Goal: Task Accomplishment & Management: Use online tool/utility

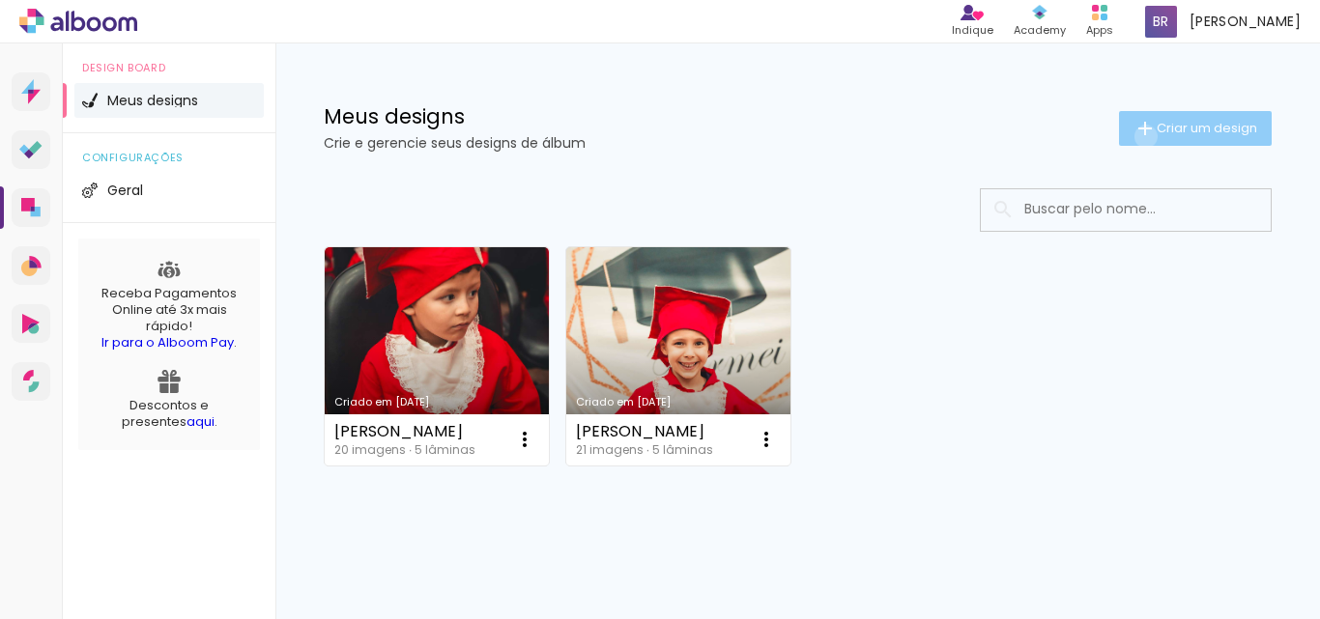
click at [1133, 136] on iron-icon at bounding box center [1144, 128] width 23 height 23
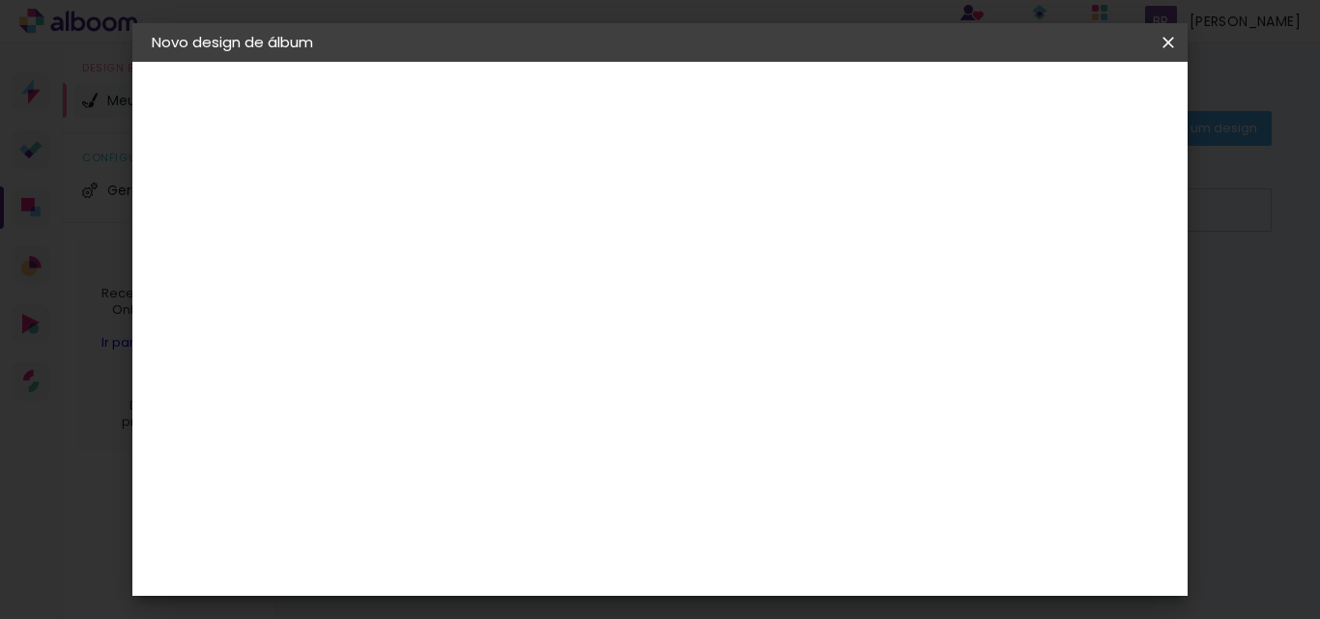
click at [468, 264] on input at bounding box center [468, 259] width 0 height 30
type input "[PERSON_NAME]"
type paper-input "[PERSON_NAME]"
click at [0, 0] on slot "Avançar" at bounding box center [0, 0] width 0 height 0
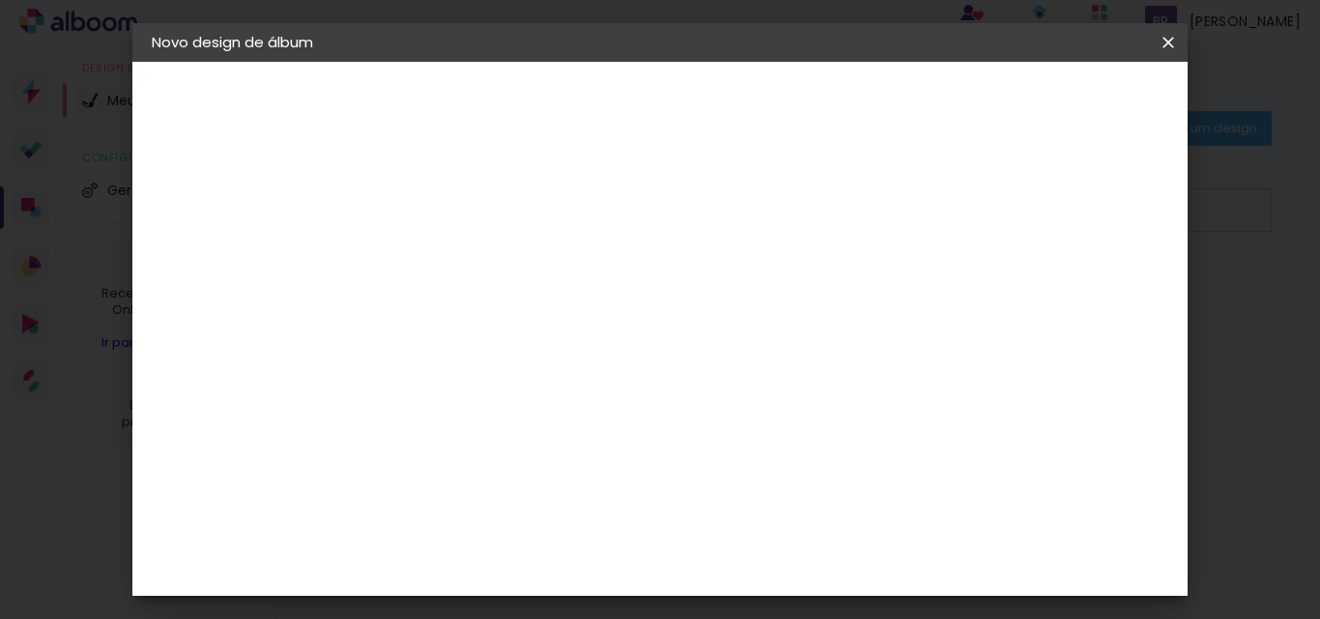
click at [583, 475] on div "[PERSON_NAME]" at bounding box center [518, 482] width 128 height 15
click at [0, 0] on slot "Avançar" at bounding box center [0, 0] width 0 height 0
click at [566, 325] on iron-icon at bounding box center [554, 336] width 23 height 23
click at [759, 362] on paper-item "Slim Book" at bounding box center [785, 359] width 386 height 39
type input "Slim Book"
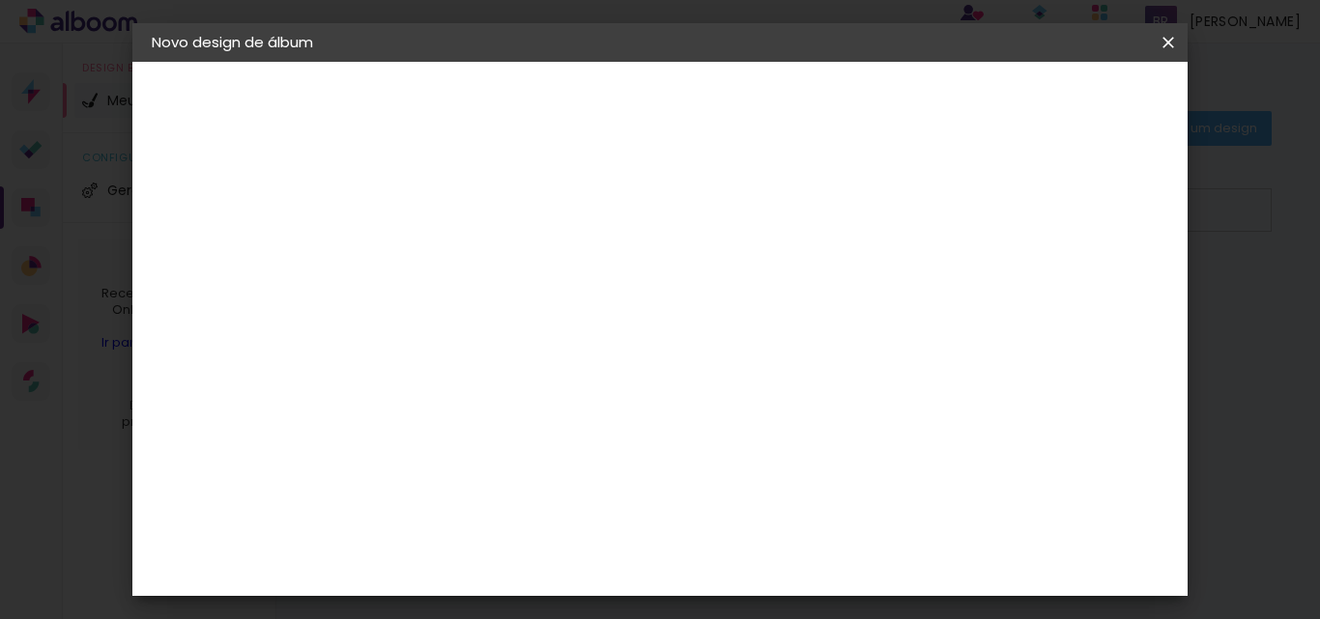
scroll to position [583, 0]
click at [598, 425] on span "20 x 40" at bounding box center [553, 445] width 90 height 40
click at [0, 0] on slot "Avançar" at bounding box center [0, 0] width 0 height 0
click at [819, 110] on span "Iniciar design" at bounding box center [797, 109] width 44 height 27
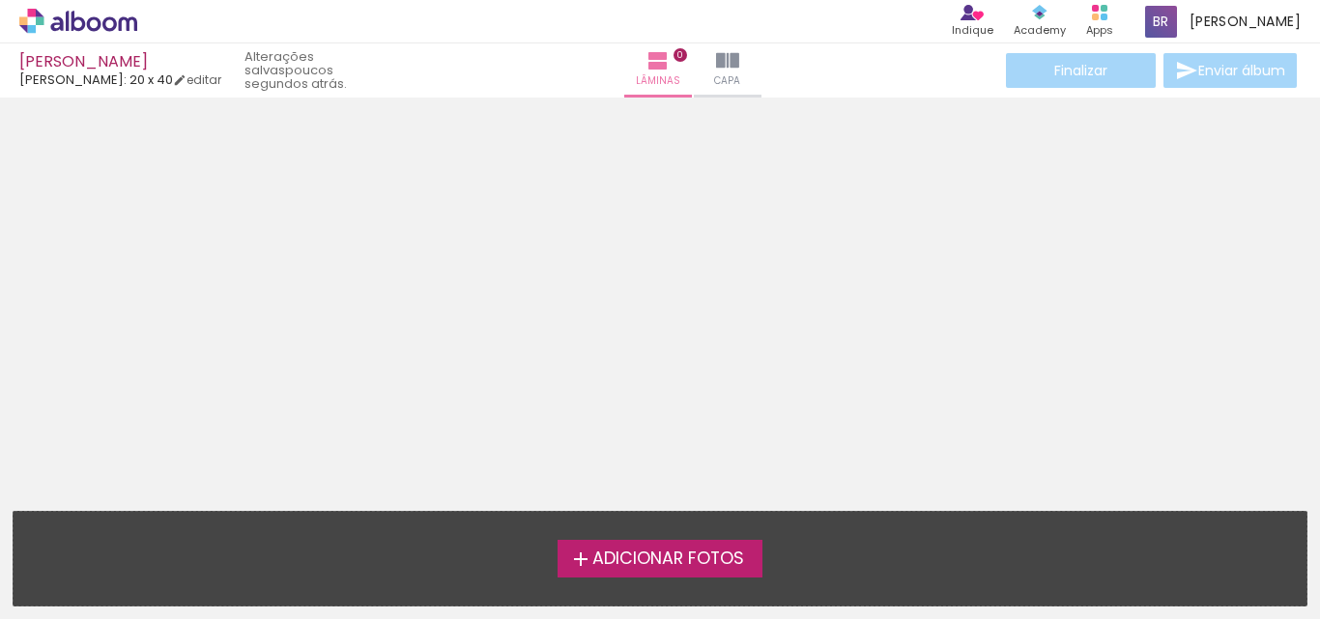
click at [667, 557] on span "Adicionar Fotos" at bounding box center [668, 559] width 152 height 17
click at [0, 0] on input "file" at bounding box center [0, 0] width 0 height 0
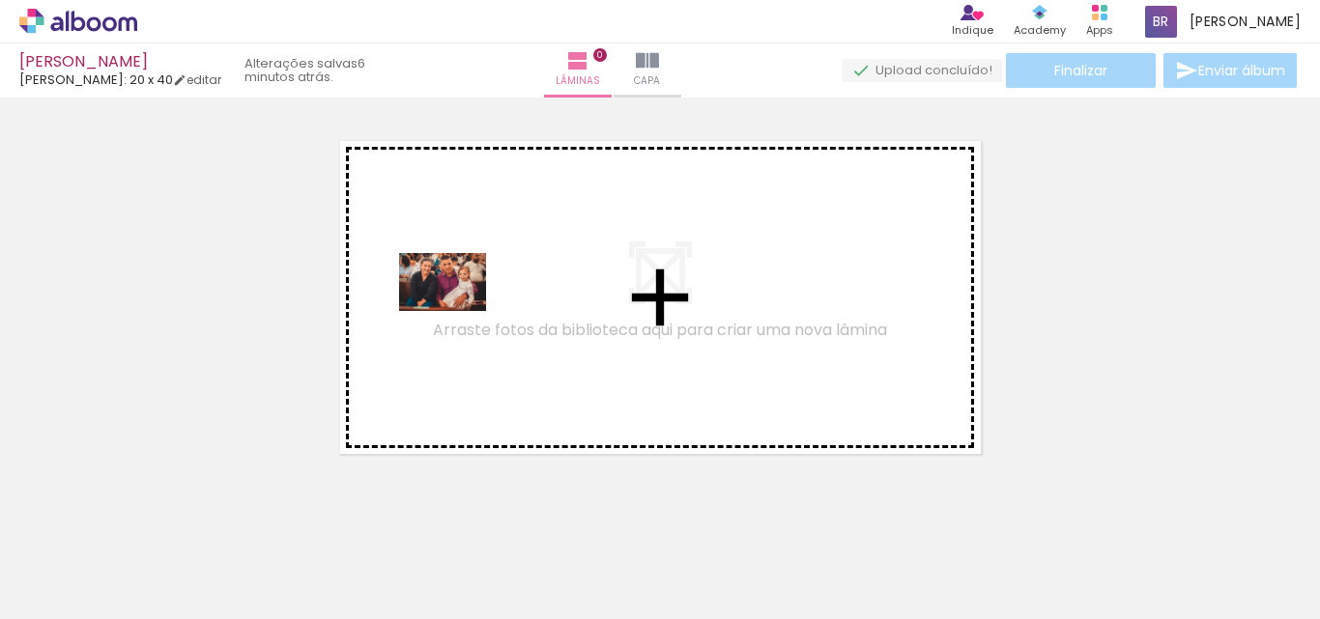
drag, startPoint x: 192, startPoint y: 563, endPoint x: 369, endPoint y: 393, distance: 245.3
click at [458, 308] on quentale-workspace at bounding box center [660, 309] width 1320 height 619
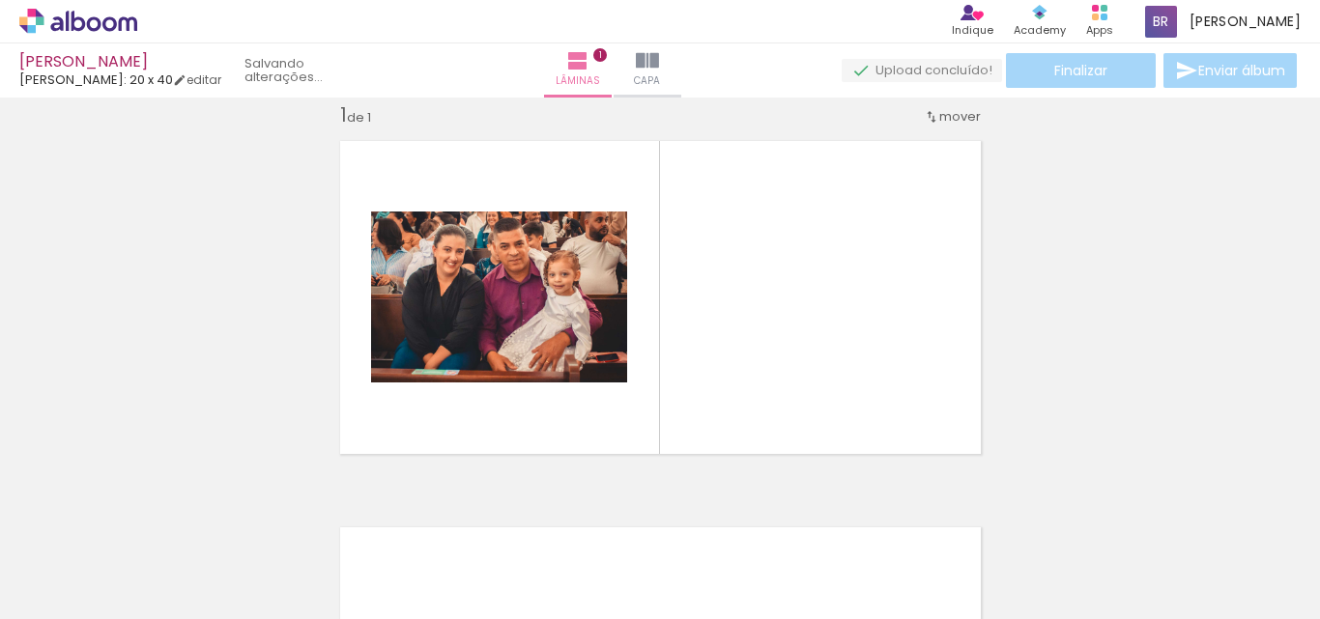
scroll to position [25, 0]
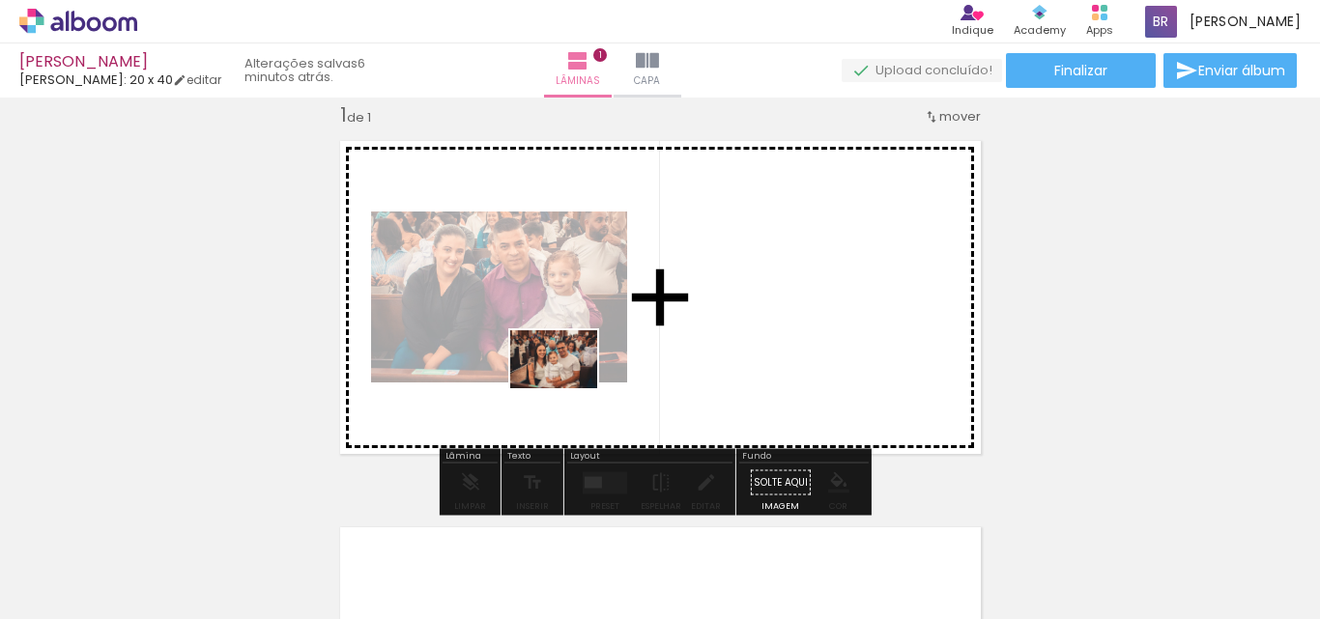
drag, startPoint x: 294, startPoint y: 569, endPoint x: 540, endPoint y: 390, distance: 304.3
click at [572, 381] on quentale-workspace at bounding box center [660, 309] width 1320 height 619
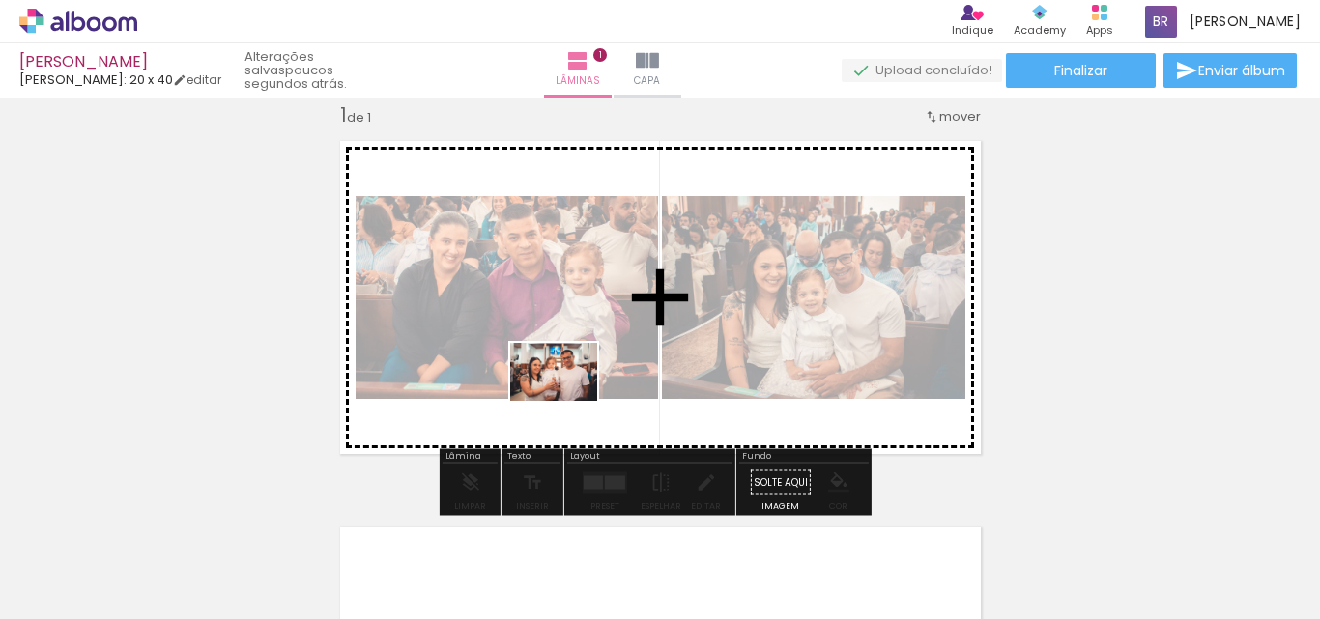
drag, startPoint x: 530, startPoint y: 524, endPoint x: 568, endPoint y: 401, distance: 128.3
click at [568, 401] on quentale-workspace at bounding box center [660, 309] width 1320 height 619
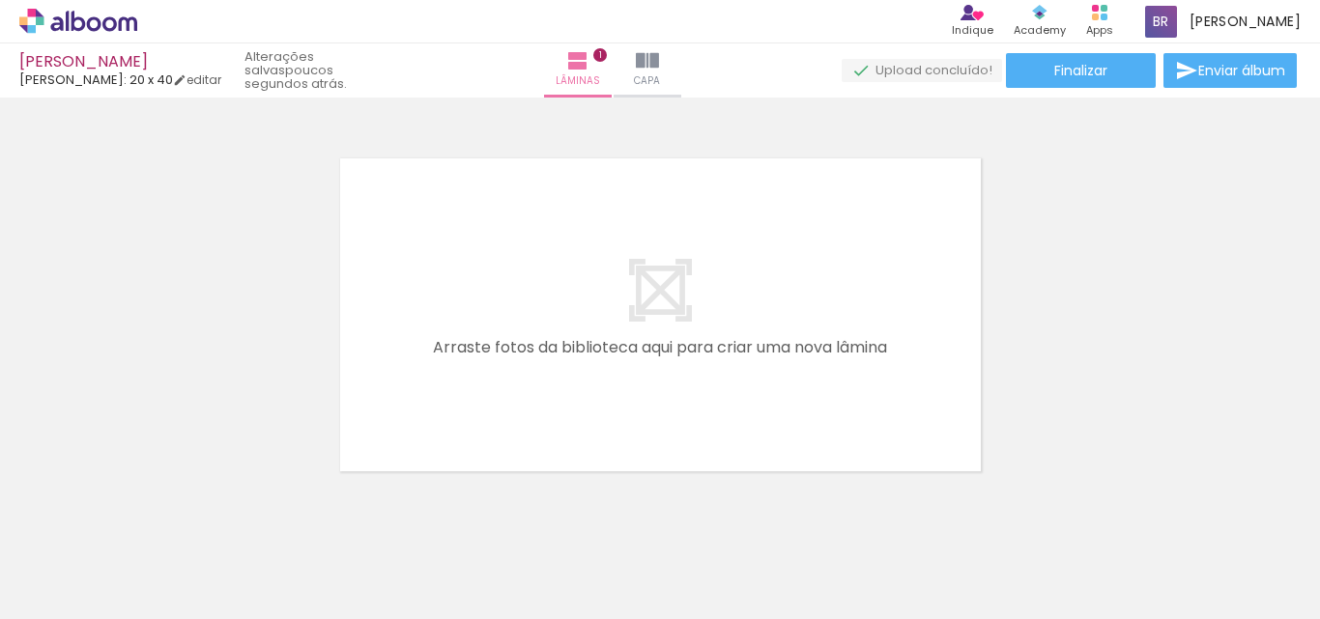
scroll to position [396, 0]
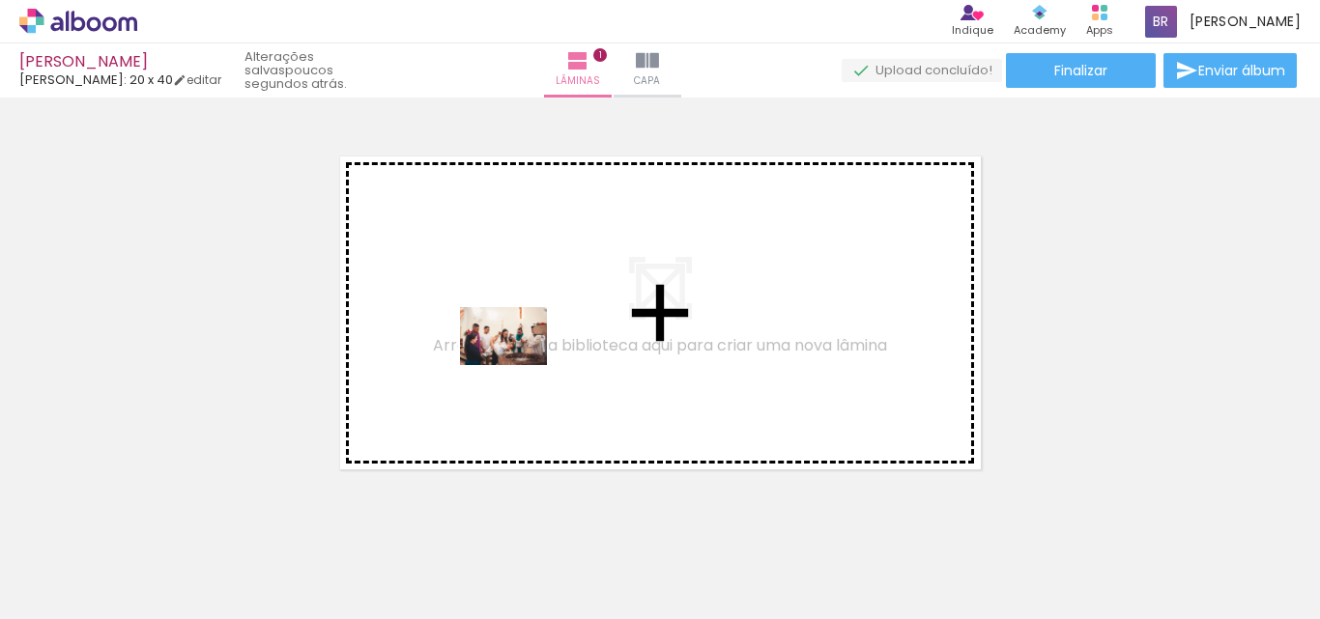
drag, startPoint x: 409, startPoint y: 575, endPoint x: 518, endPoint y: 365, distance: 236.3
click at [518, 365] on quentale-workspace at bounding box center [660, 309] width 1320 height 619
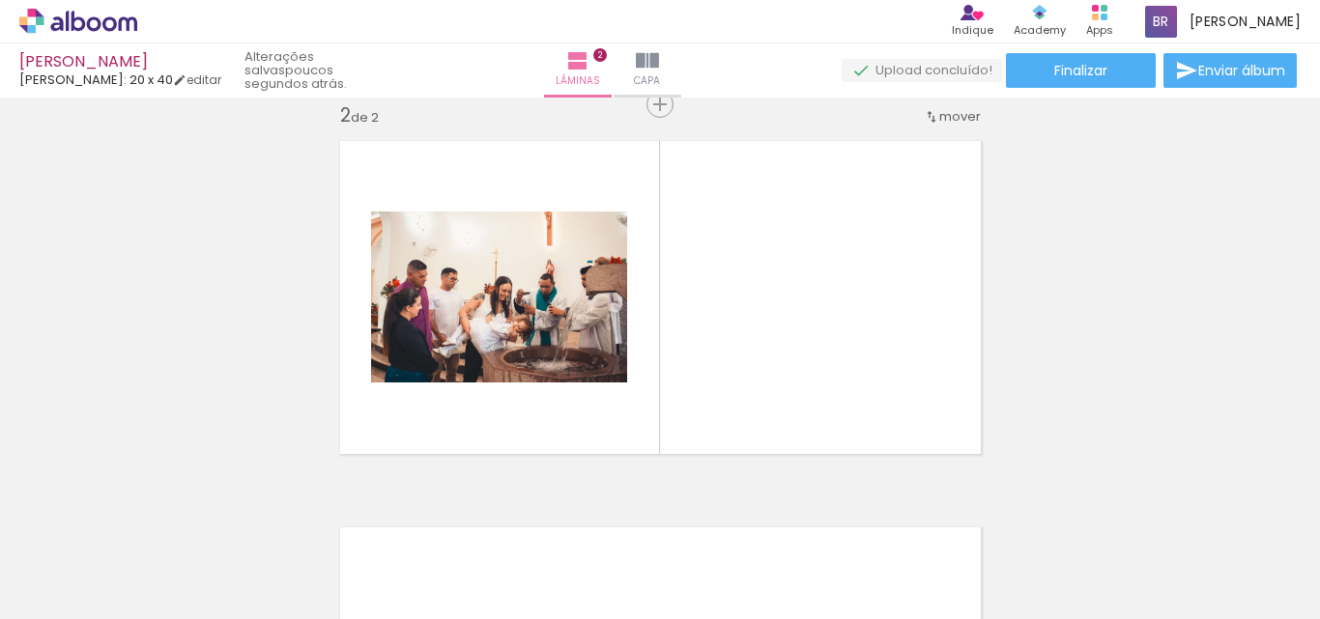
scroll to position [0, 900]
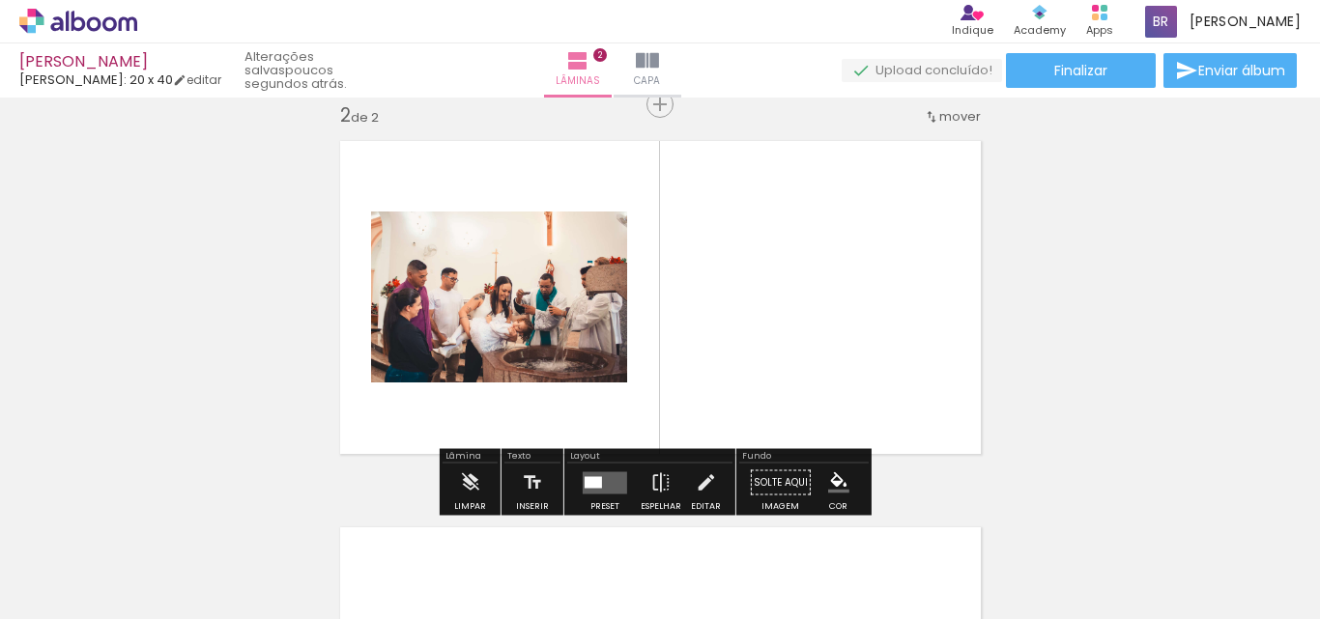
click at [591, 473] on quentale-layouter at bounding box center [605, 482] width 44 height 22
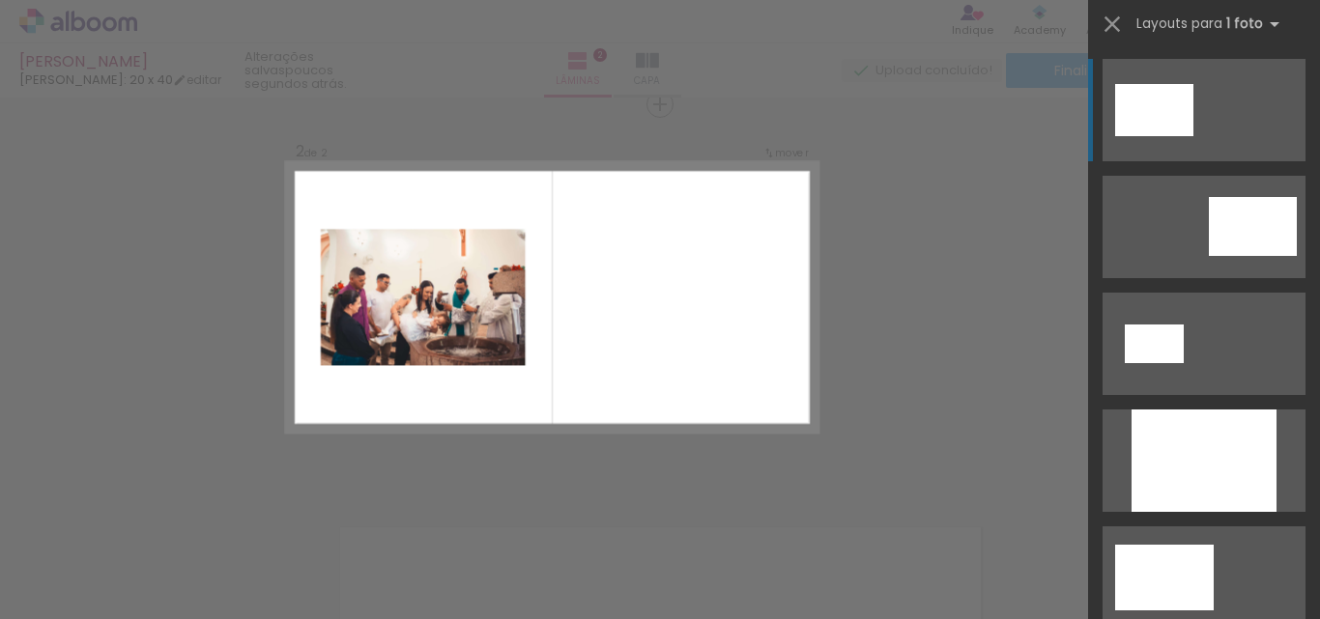
scroll to position [411, 0]
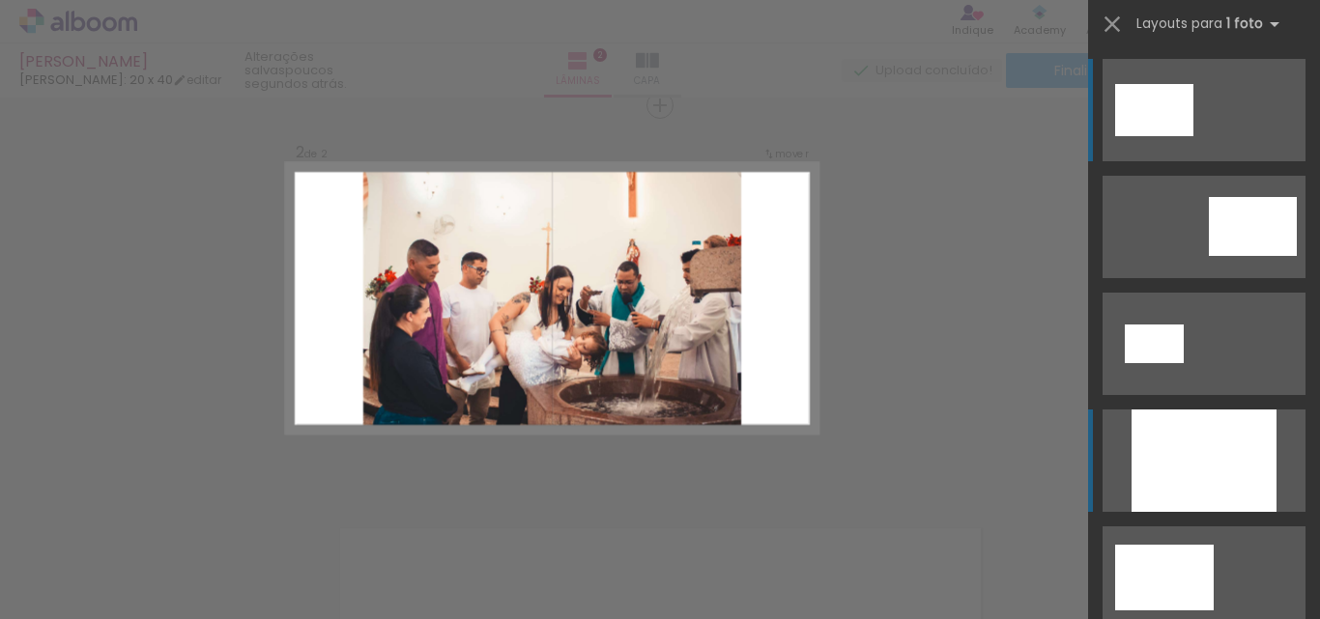
click at [1174, 484] on div at bounding box center [1203, 461] width 145 height 102
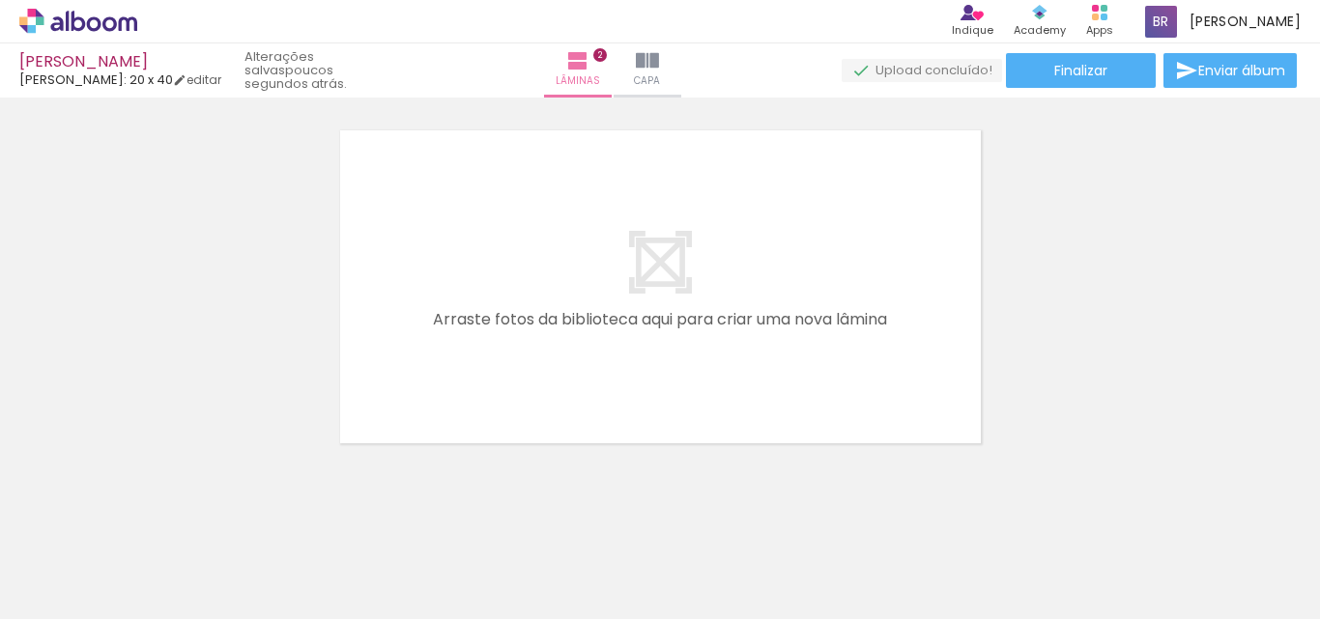
scroll to position [0, 272]
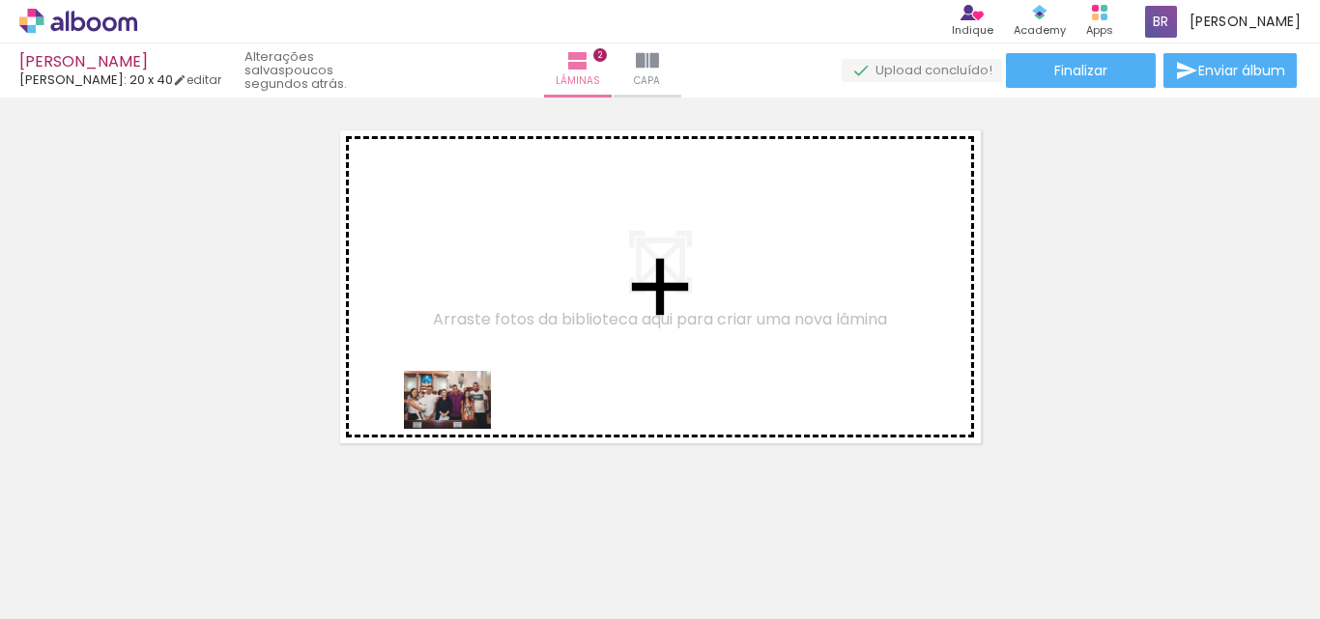
drag, startPoint x: 347, startPoint y: 572, endPoint x: 454, endPoint y: 429, distance: 178.7
click at [462, 428] on quentale-workspace at bounding box center [660, 309] width 1320 height 619
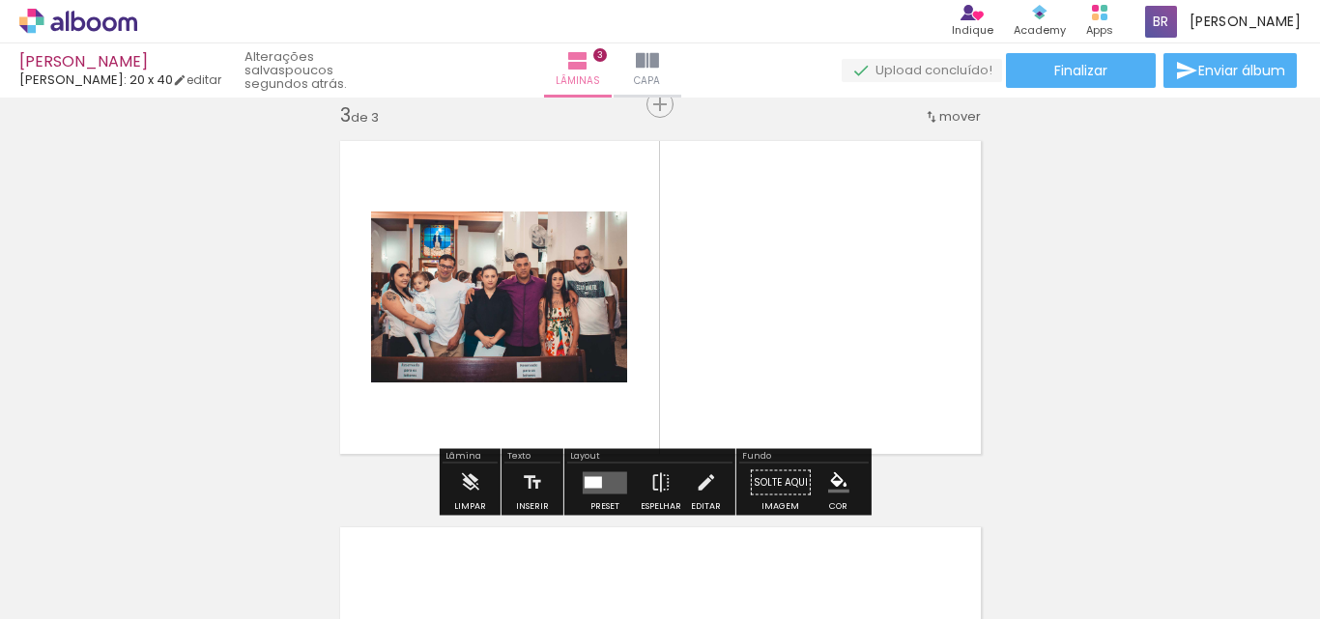
scroll to position [798, 0]
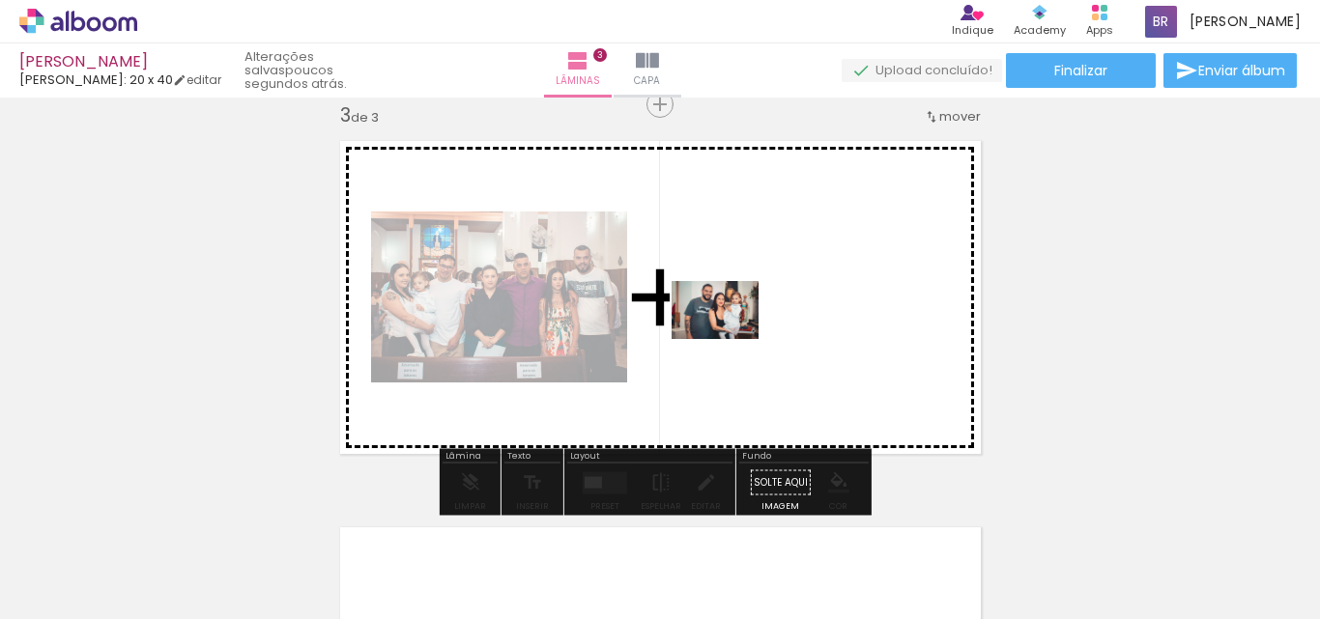
drag, startPoint x: 579, startPoint y: 576, endPoint x: 732, endPoint y: 331, distance: 288.7
click at [732, 331] on quentale-workspace at bounding box center [660, 309] width 1320 height 619
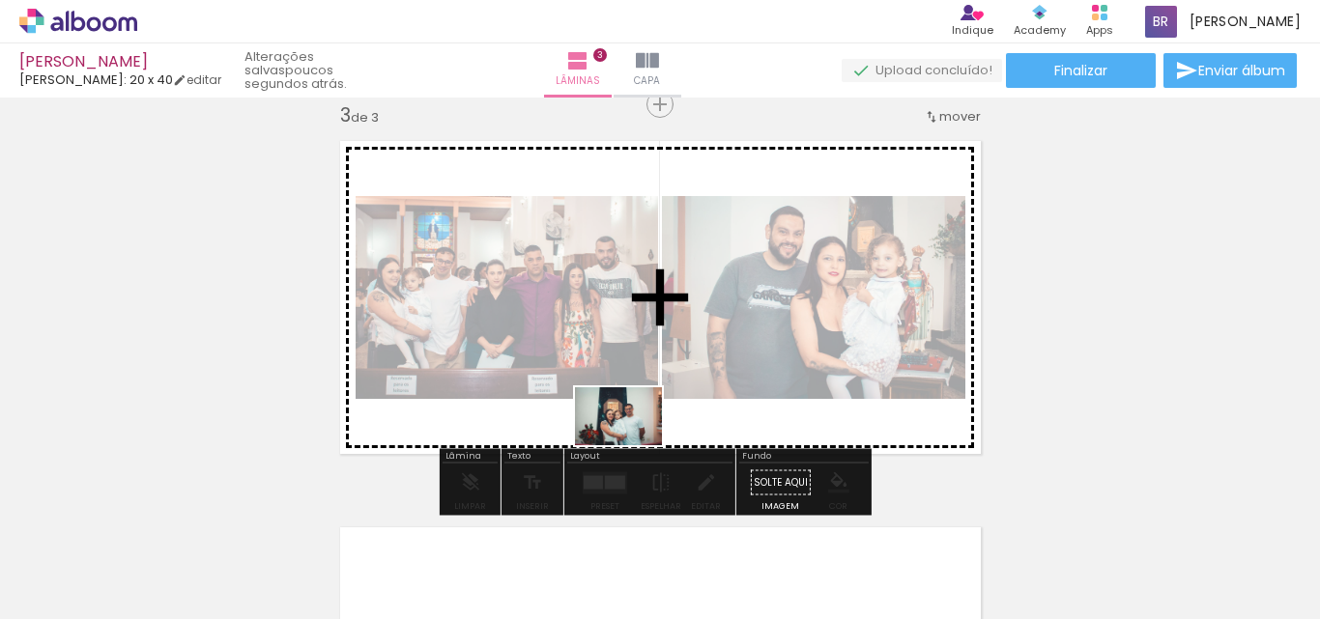
drag, startPoint x: 683, startPoint y: 578, endPoint x: 650, endPoint y: 440, distance: 141.1
click at [632, 439] on quentale-workspace at bounding box center [660, 309] width 1320 height 619
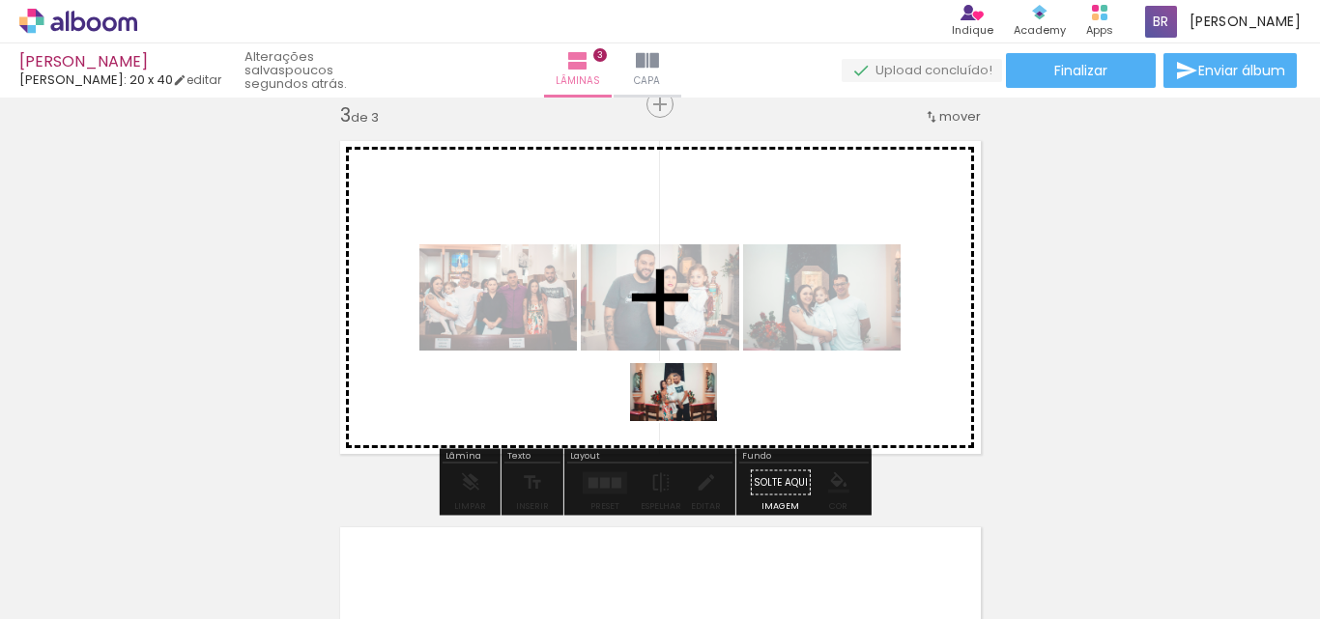
drag, startPoint x: 789, startPoint y: 573, endPoint x: 781, endPoint y: 461, distance: 112.4
click at [689, 416] on quentale-workspace at bounding box center [660, 309] width 1320 height 619
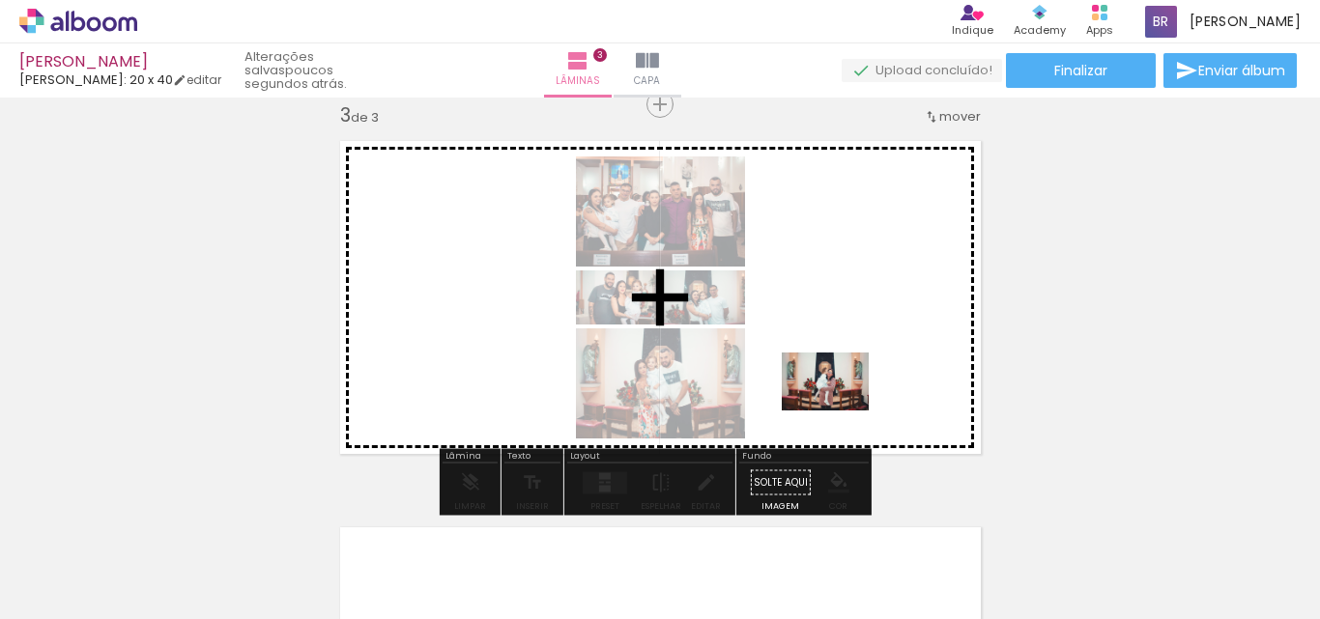
drag, startPoint x: 905, startPoint y: 579, endPoint x: 839, endPoint y: 408, distance: 183.2
click at [839, 408] on quentale-workspace at bounding box center [660, 309] width 1320 height 619
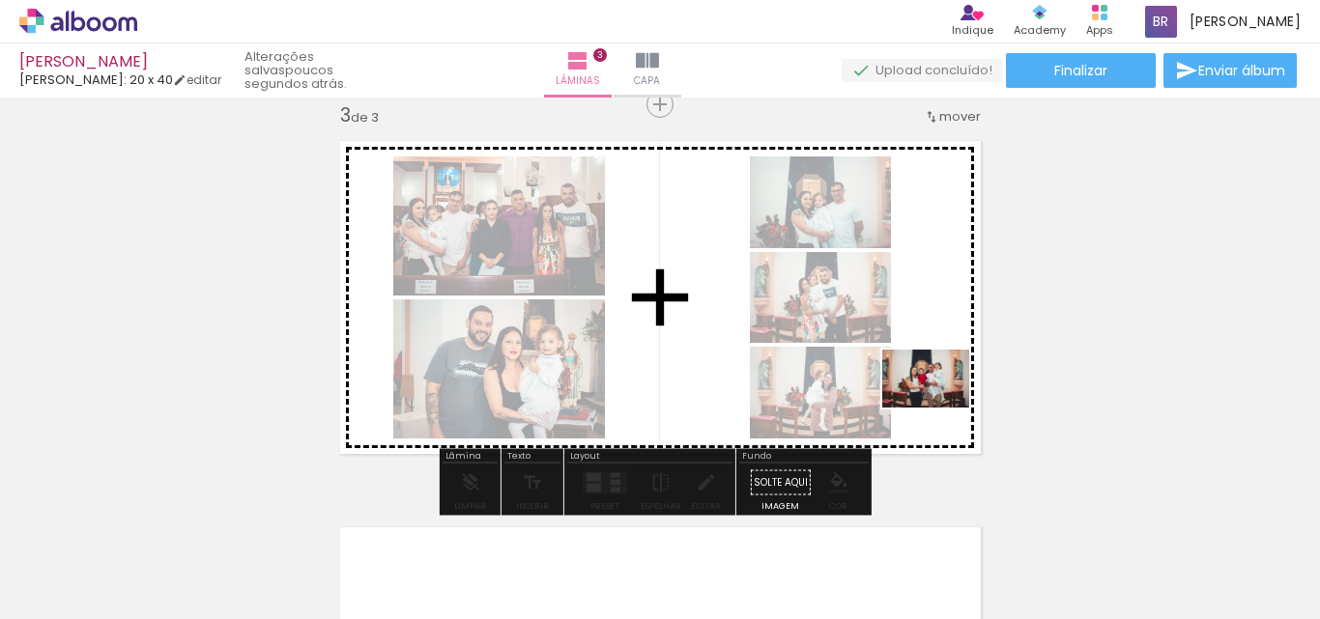
drag, startPoint x: 1014, startPoint y: 570, endPoint x: 1027, endPoint y: 457, distance: 113.7
click at [936, 408] on quentale-workspace at bounding box center [660, 309] width 1320 height 619
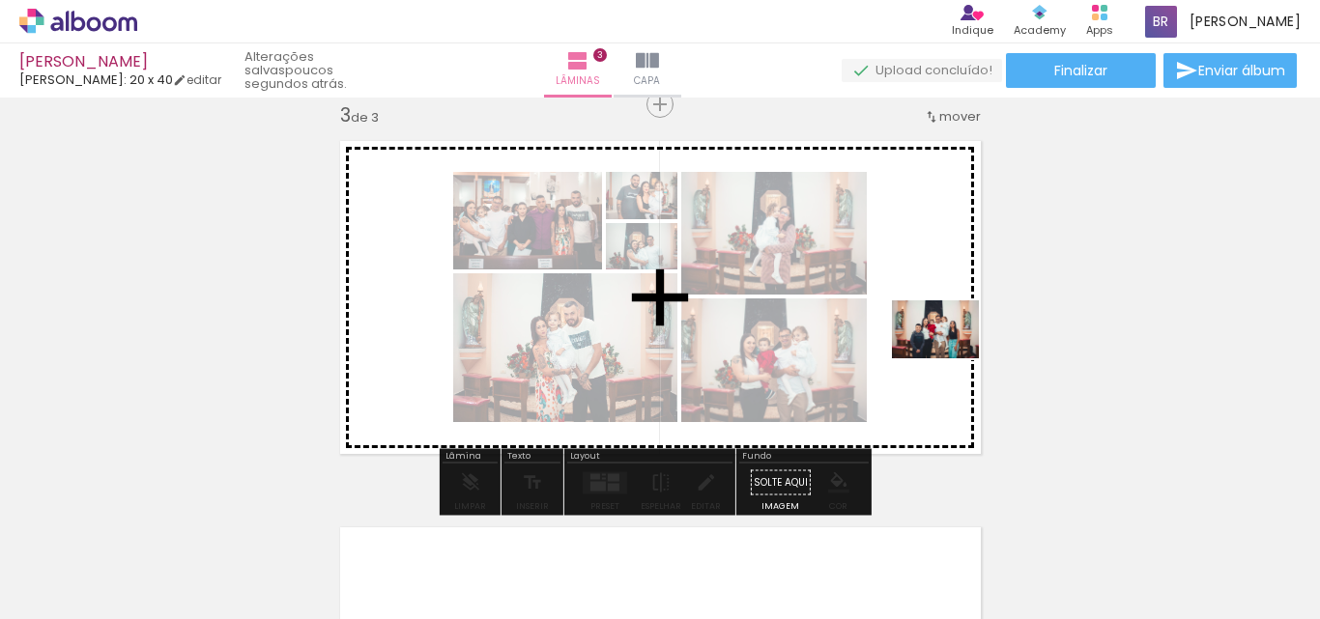
drag, startPoint x: 1130, startPoint y: 573, endPoint x: 953, endPoint y: 357, distance: 278.7
click at [948, 357] on quentale-workspace at bounding box center [660, 309] width 1320 height 619
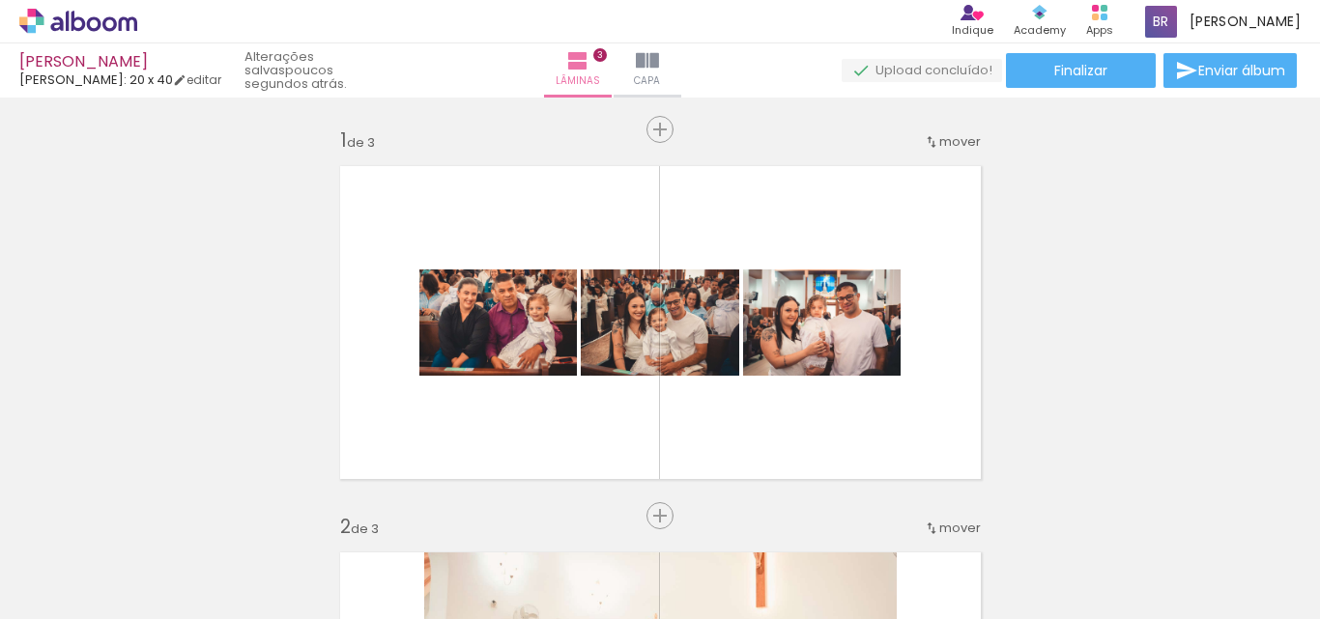
scroll to position [3, 0]
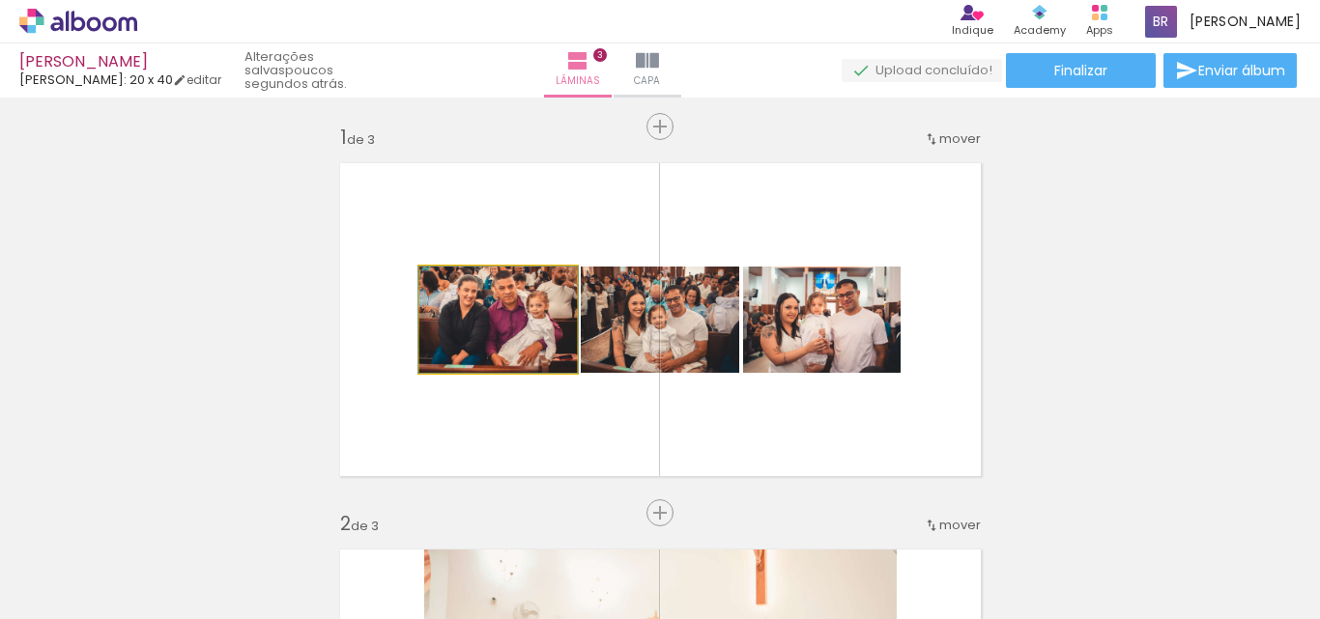
click at [518, 324] on quentale-photo at bounding box center [497, 320] width 157 height 106
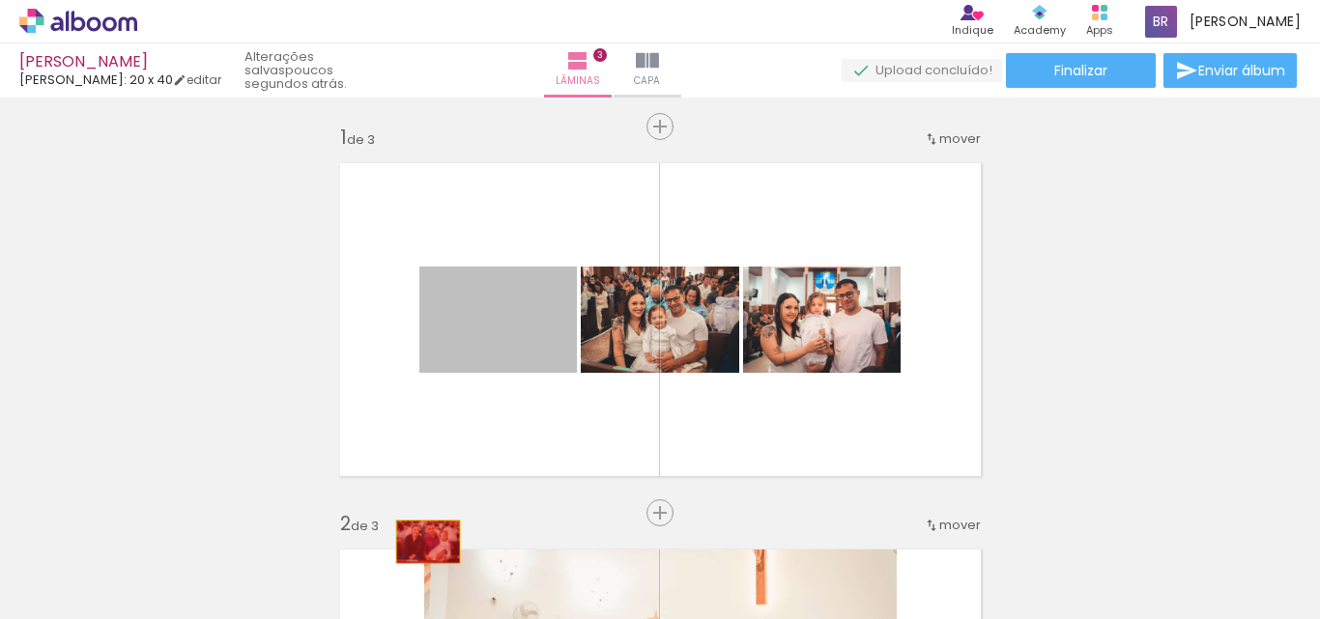
drag, startPoint x: 520, startPoint y: 326, endPoint x: 401, endPoint y: 522, distance: 229.3
click at [419, 542] on quentale-workspace at bounding box center [660, 309] width 1320 height 619
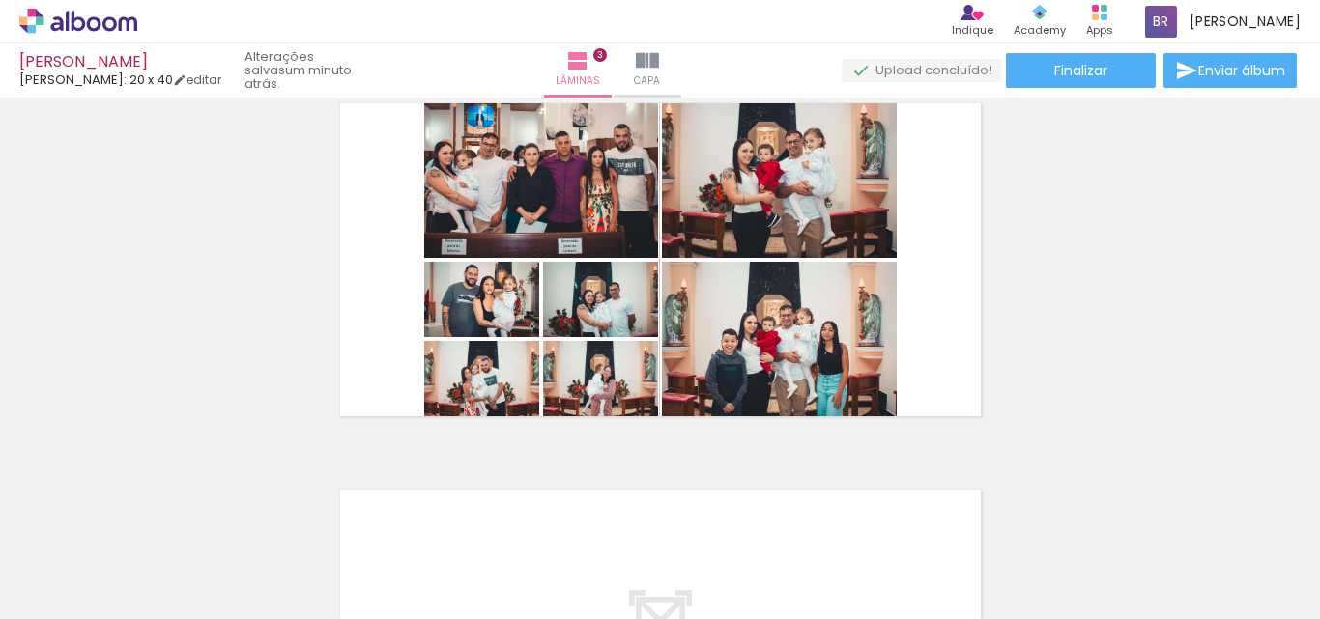
scroll to position [0, 0]
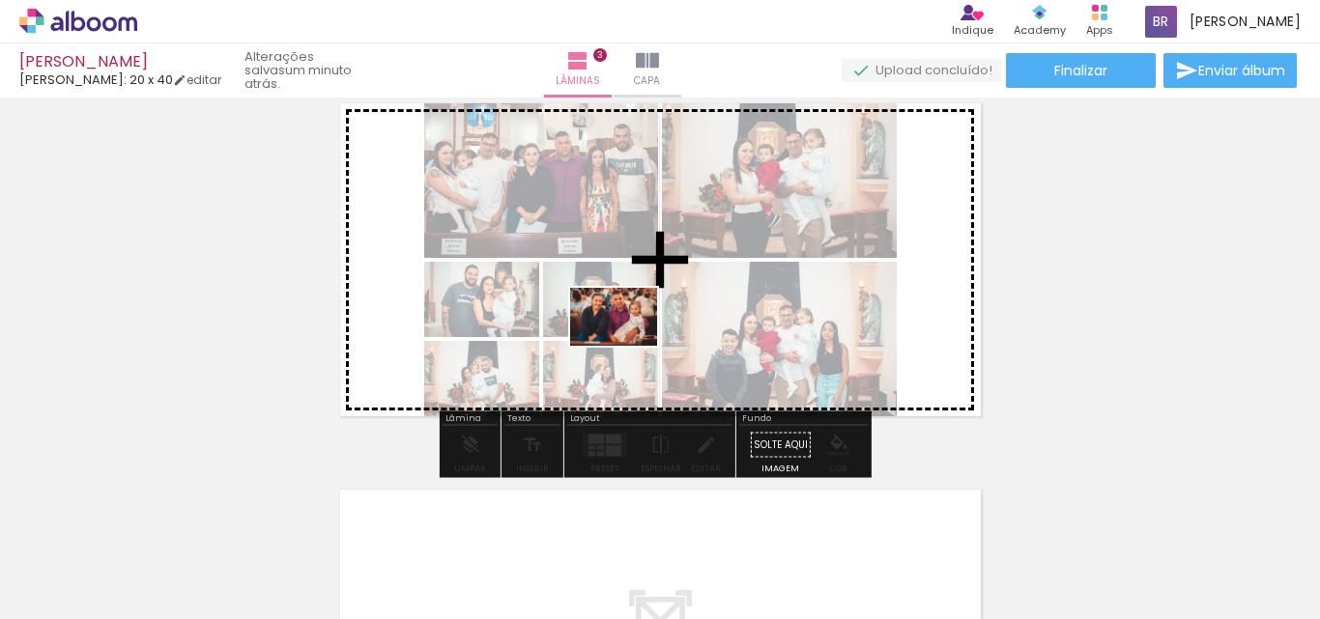
drag, startPoint x: 191, startPoint y: 568, endPoint x: 623, endPoint y: 341, distance: 487.8
click at [628, 343] on quentale-workspace at bounding box center [660, 309] width 1320 height 619
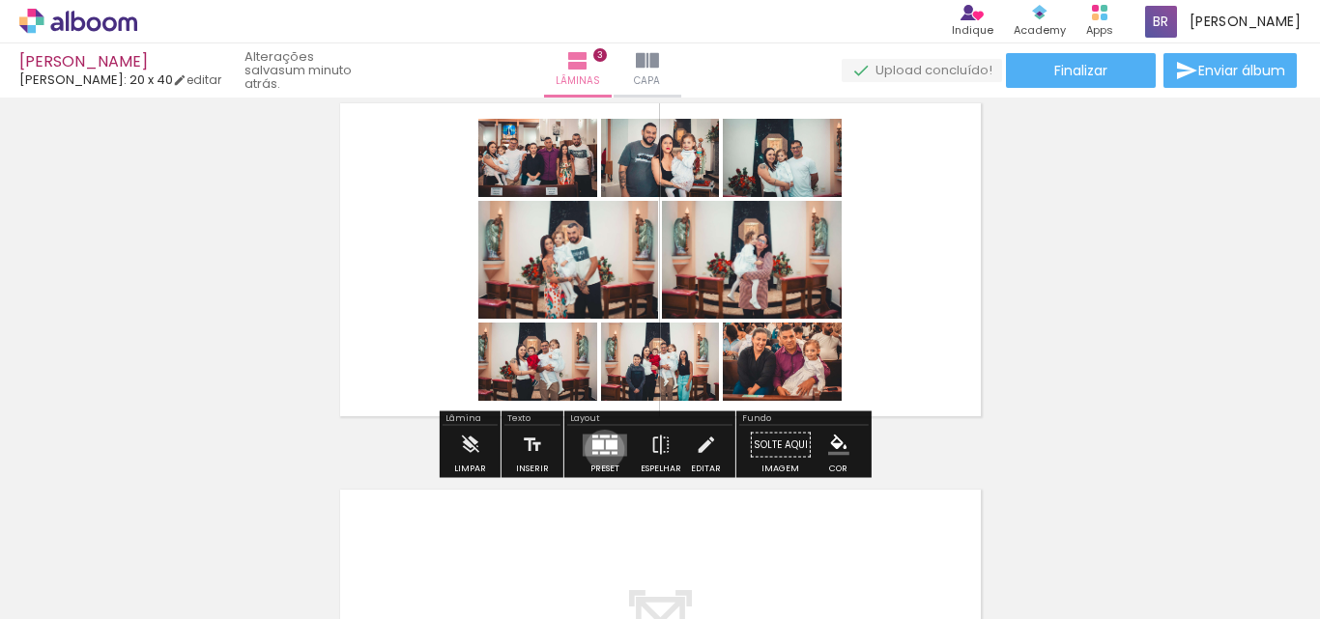
click at [600, 448] on quentale-layouter at bounding box center [605, 445] width 44 height 22
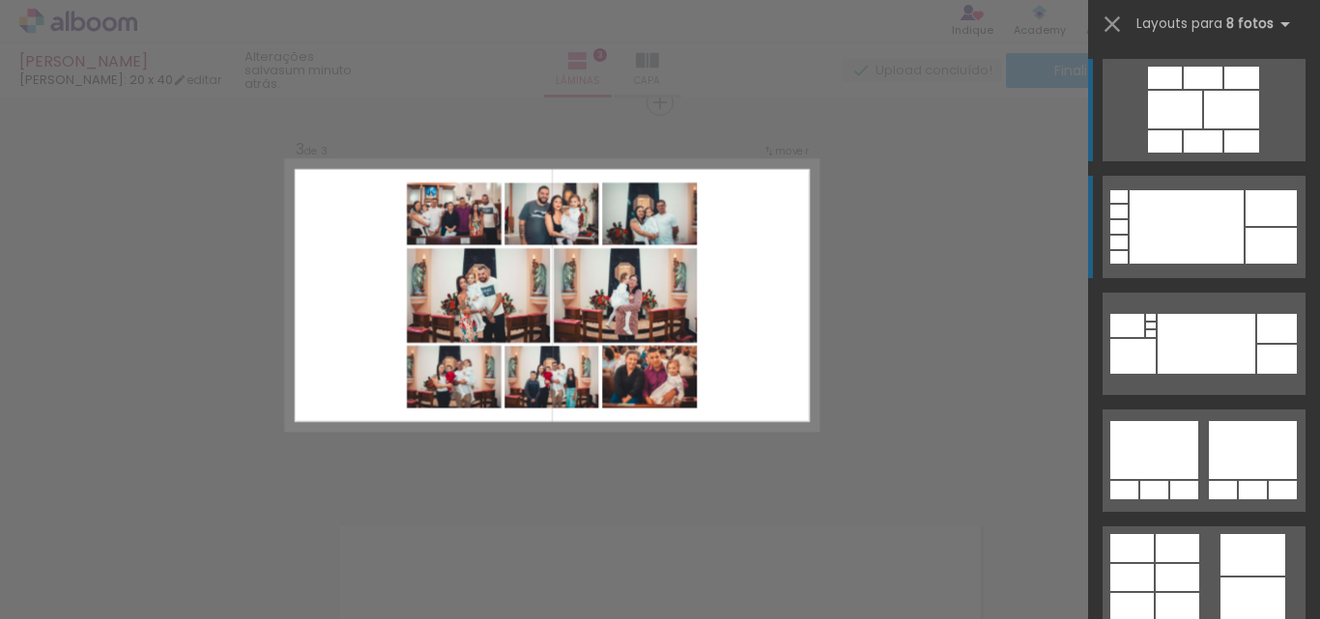
scroll to position [798, 0]
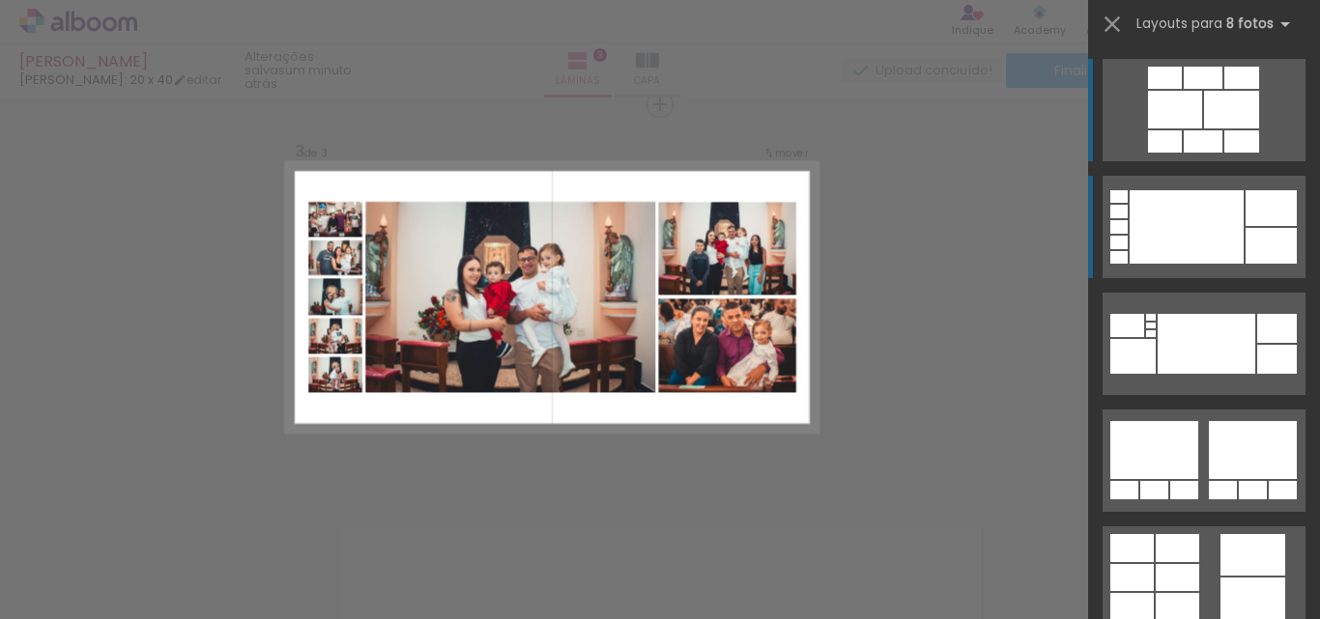
click at [1211, 224] on div at bounding box center [1186, 226] width 114 height 73
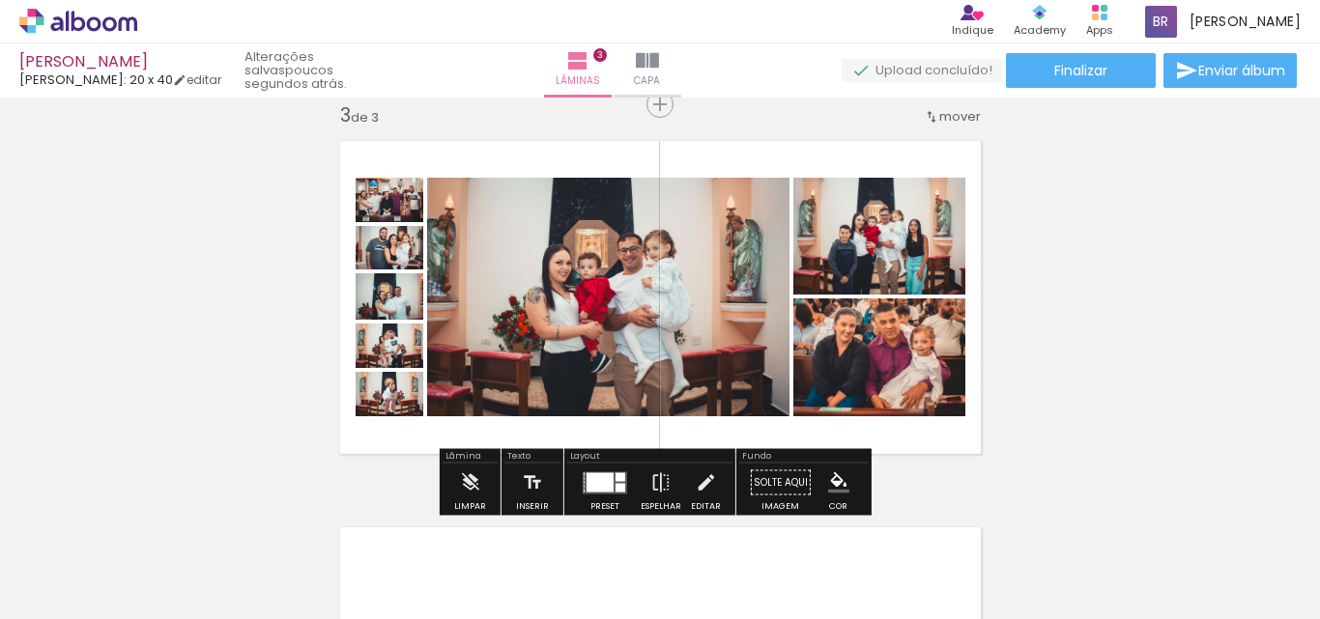
click at [598, 485] on div at bounding box center [599, 481] width 27 height 19
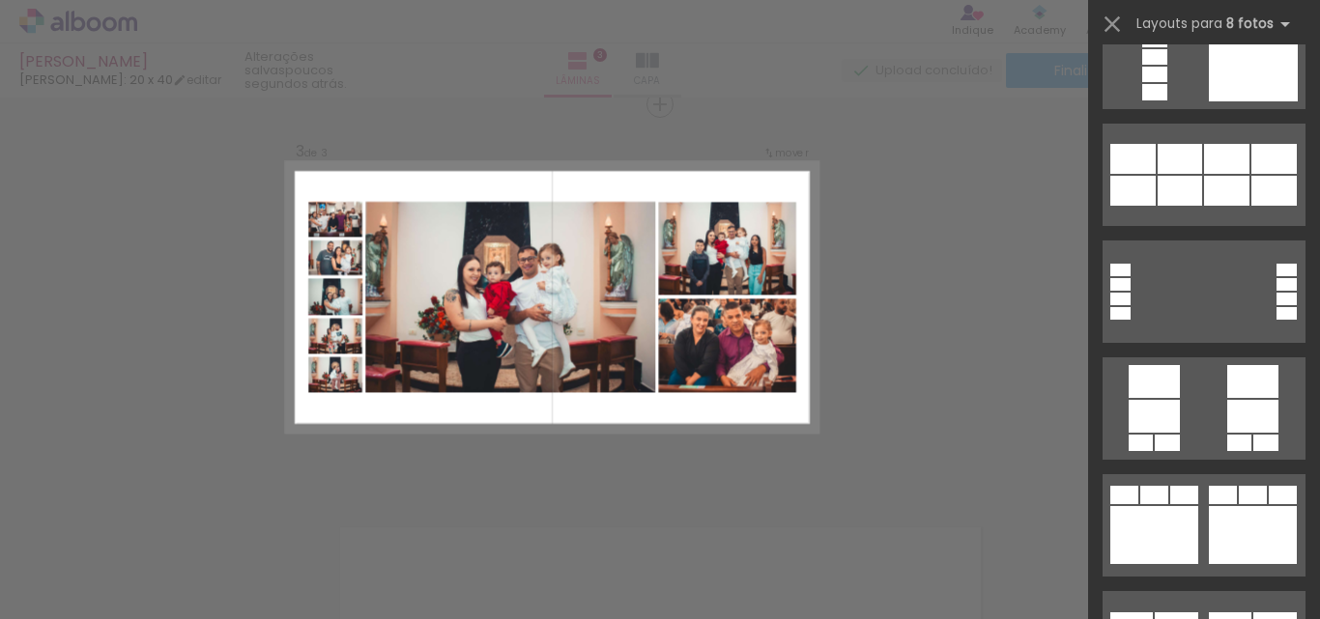
scroll to position [1728, 0]
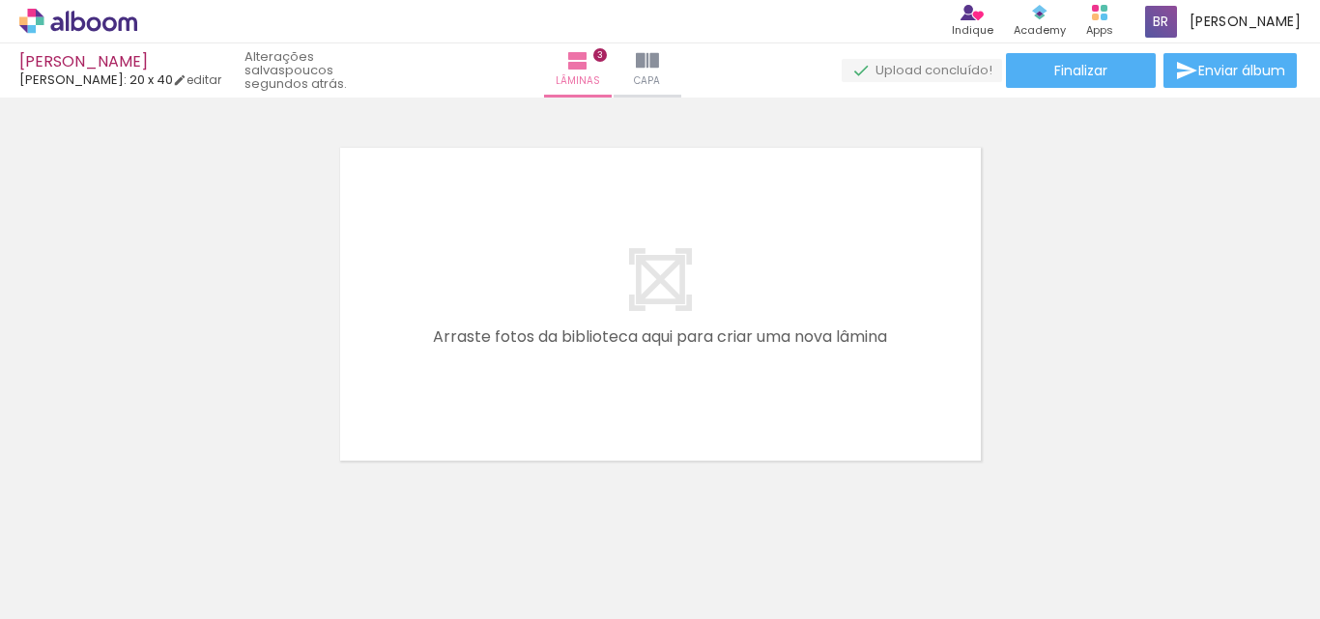
scroll to position [0, 247]
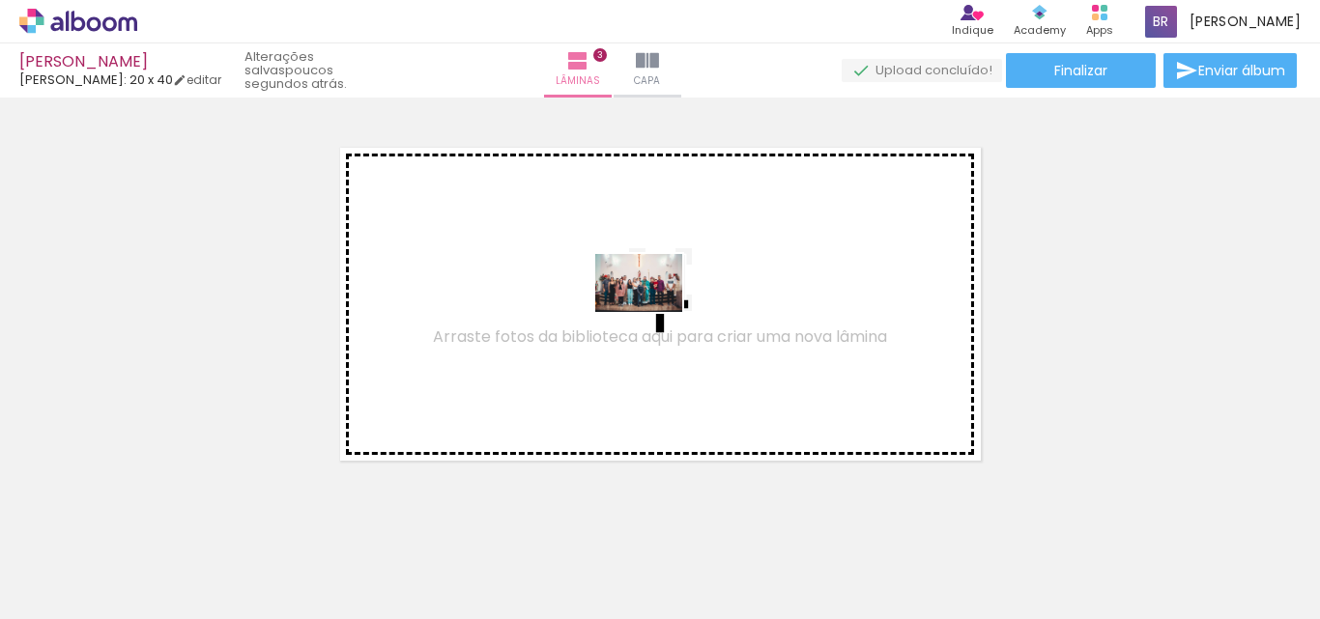
drag, startPoint x: 484, startPoint y: 573, endPoint x: 645, endPoint y: 311, distance: 307.5
click at [651, 311] on quentale-workspace at bounding box center [660, 309] width 1320 height 619
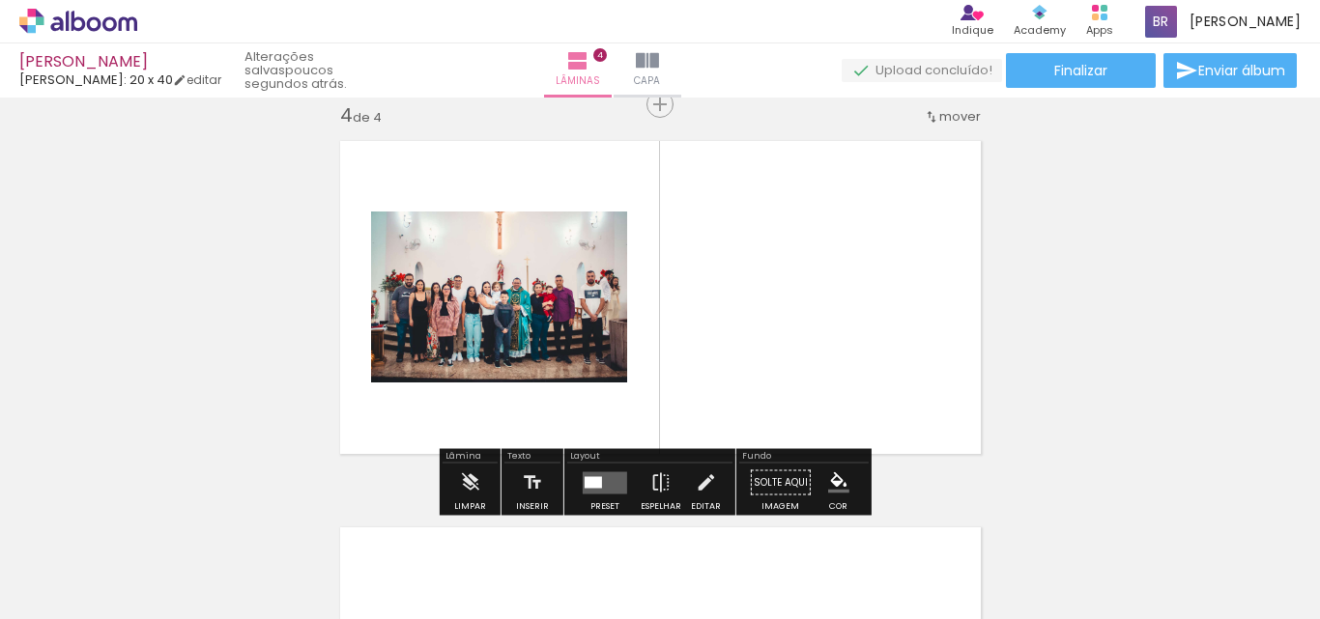
scroll to position [1184, 0]
click at [596, 478] on div at bounding box center [592, 482] width 17 height 12
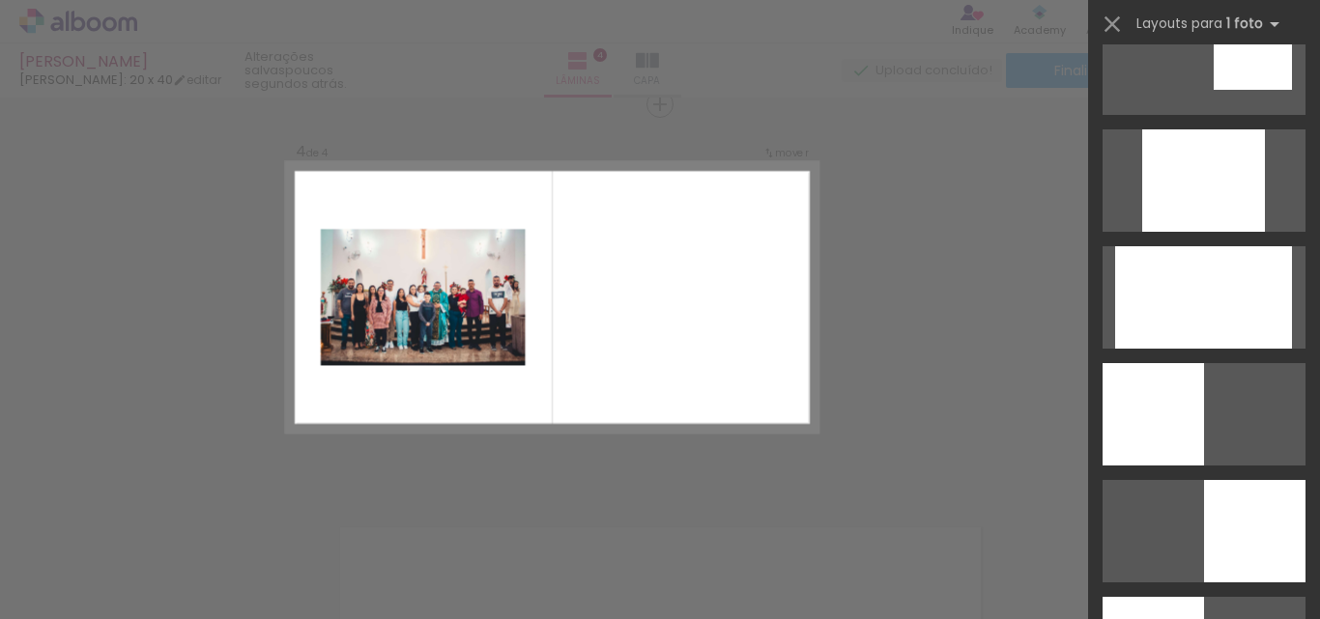
scroll to position [1111, 0]
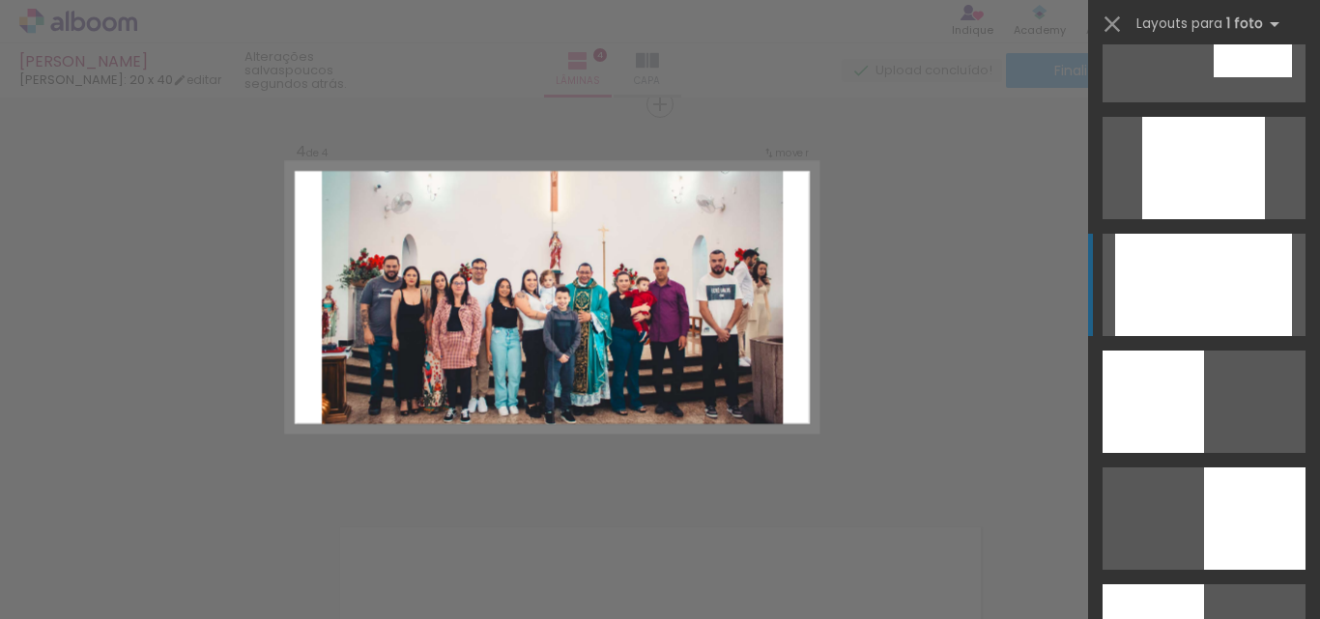
click at [1226, 219] on div at bounding box center [1203, 168] width 123 height 102
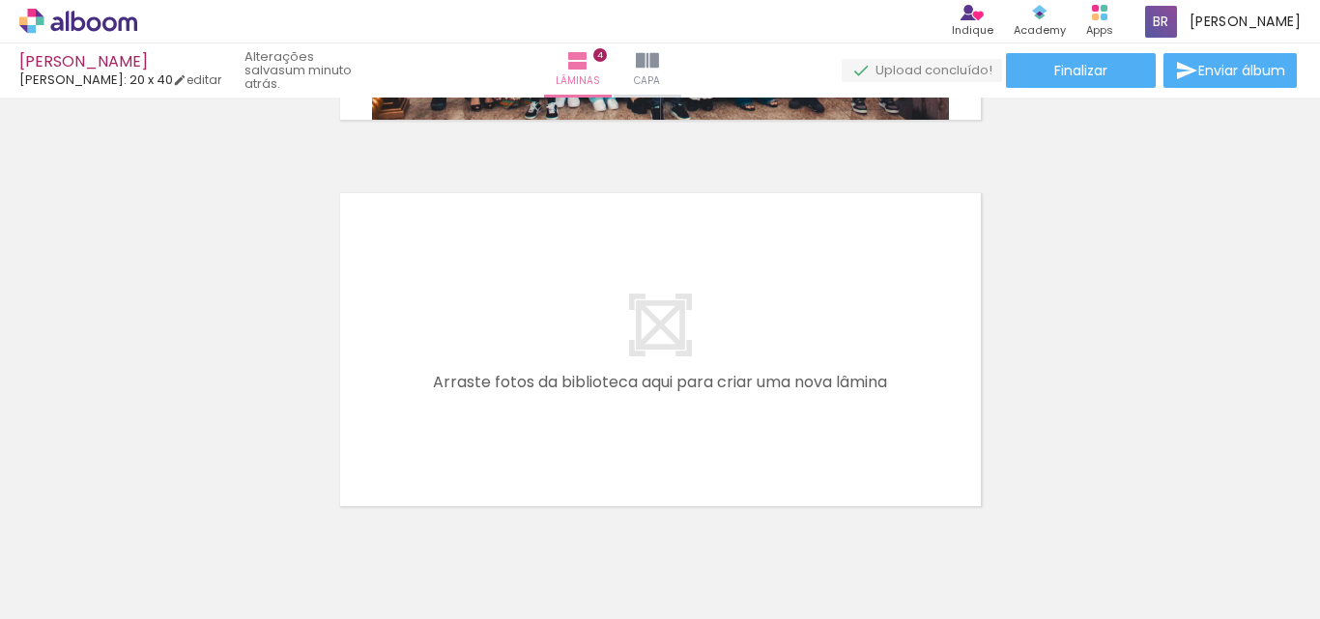
scroll to position [1606, 0]
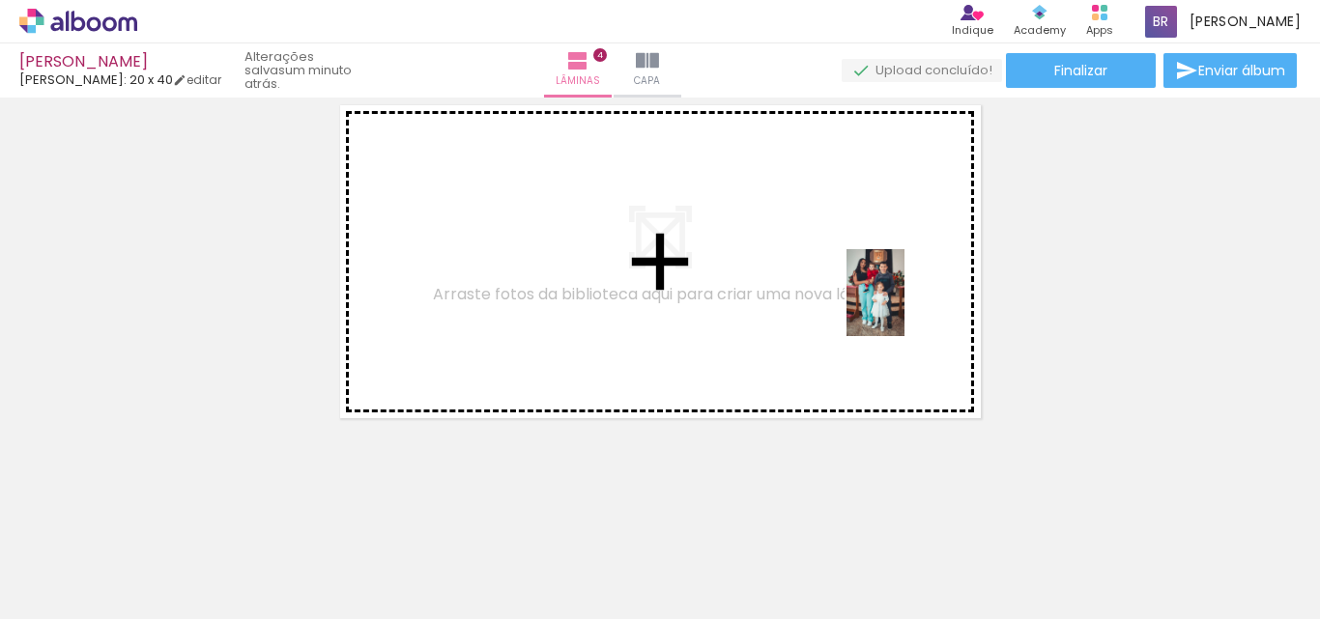
drag, startPoint x: 1257, startPoint y: 571, endPoint x: 904, endPoint y: 307, distance: 440.3
click at [904, 307] on quentale-workspace at bounding box center [660, 309] width 1320 height 619
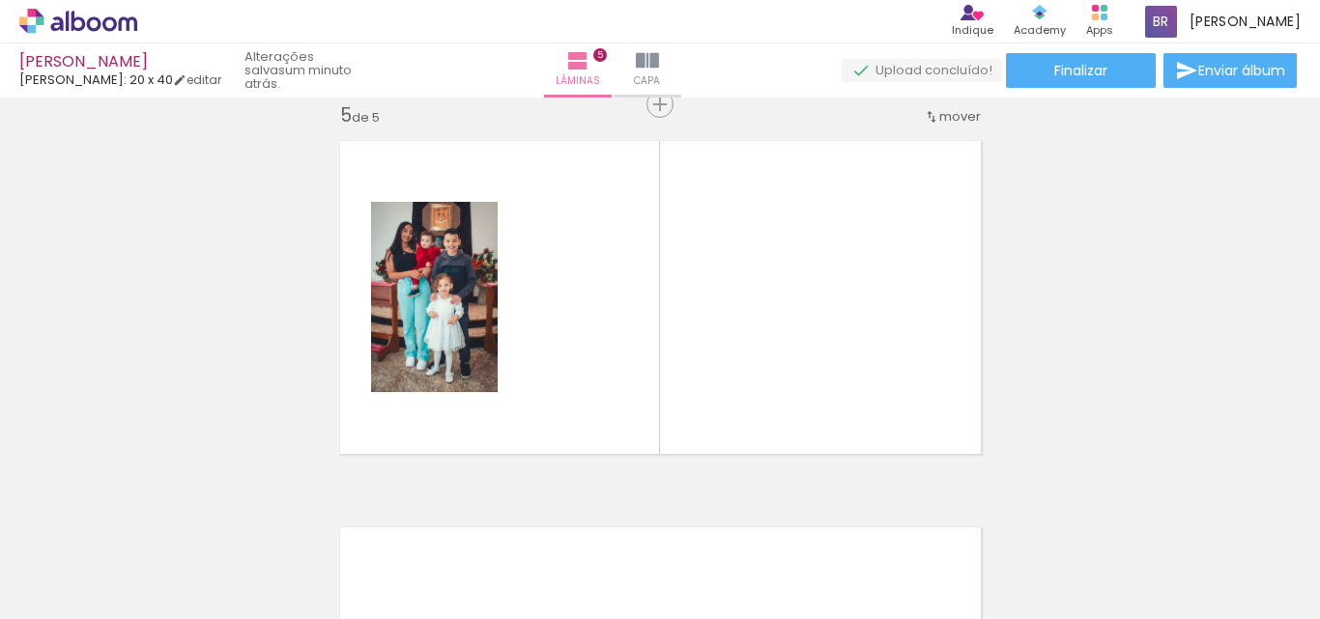
scroll to position [0, 900]
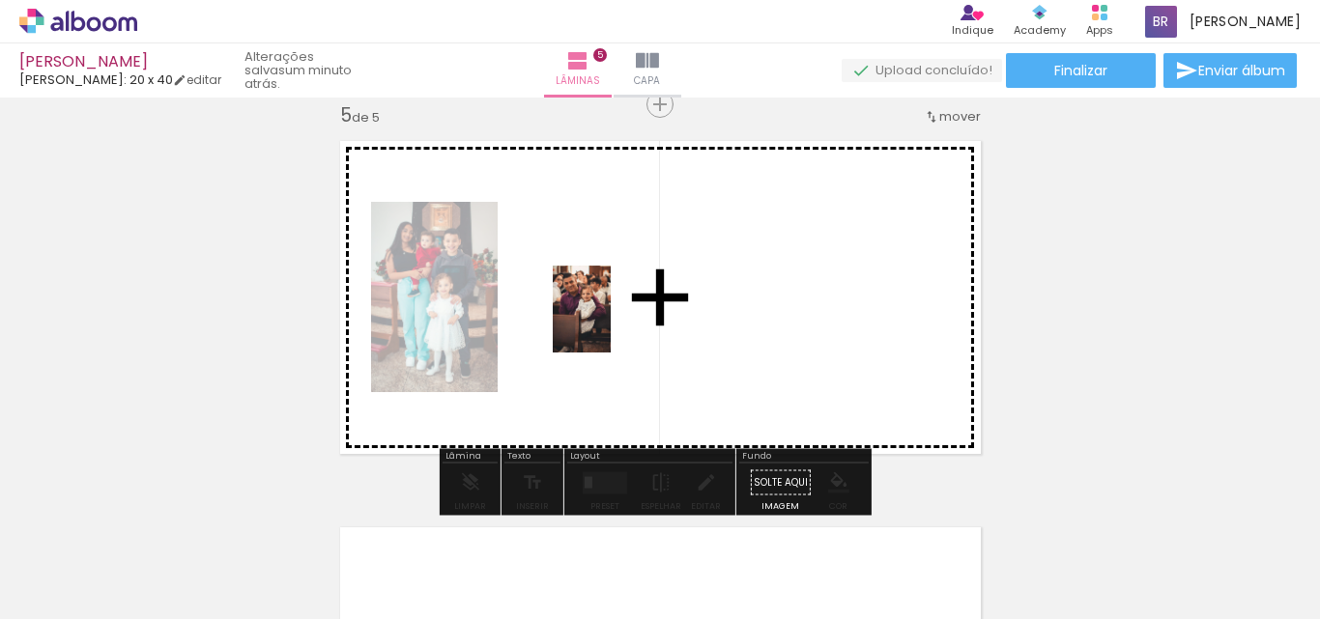
drag, startPoint x: 711, startPoint y: 573, endPoint x: 840, endPoint y: 465, distance: 168.7
click at [611, 321] on quentale-workspace at bounding box center [660, 309] width 1320 height 619
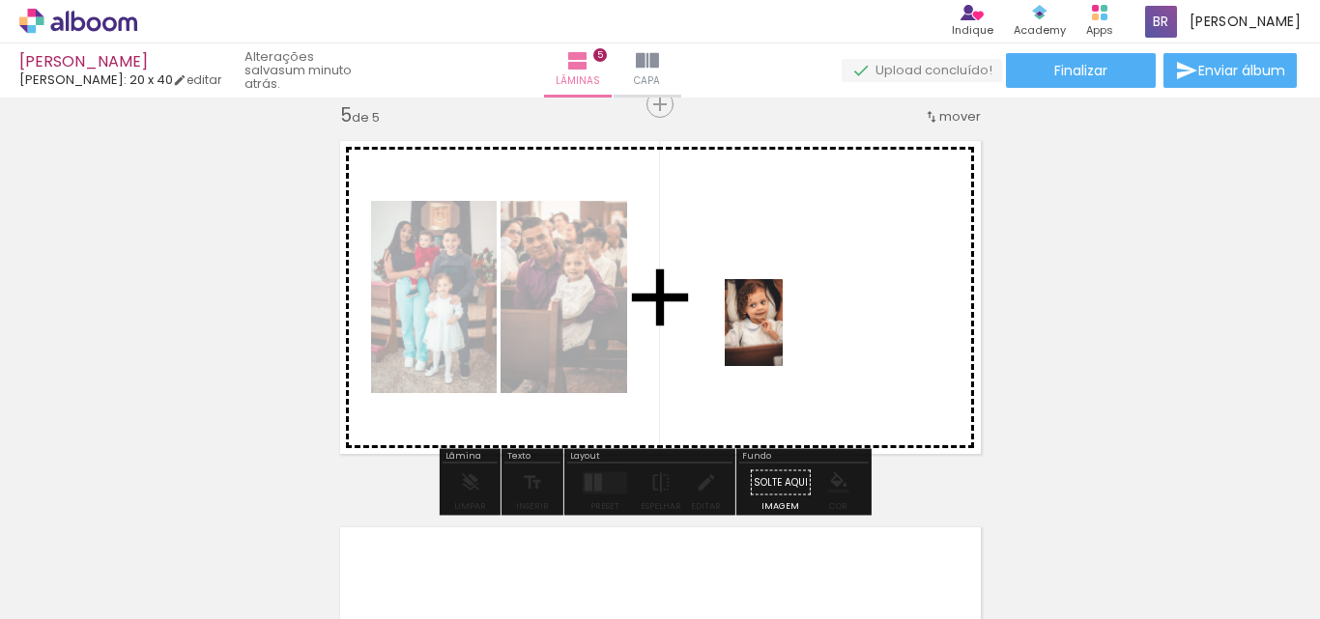
drag, startPoint x: 927, startPoint y: 585, endPoint x: 897, endPoint y: 394, distance: 193.6
click at [770, 331] on quentale-workspace at bounding box center [660, 309] width 1320 height 619
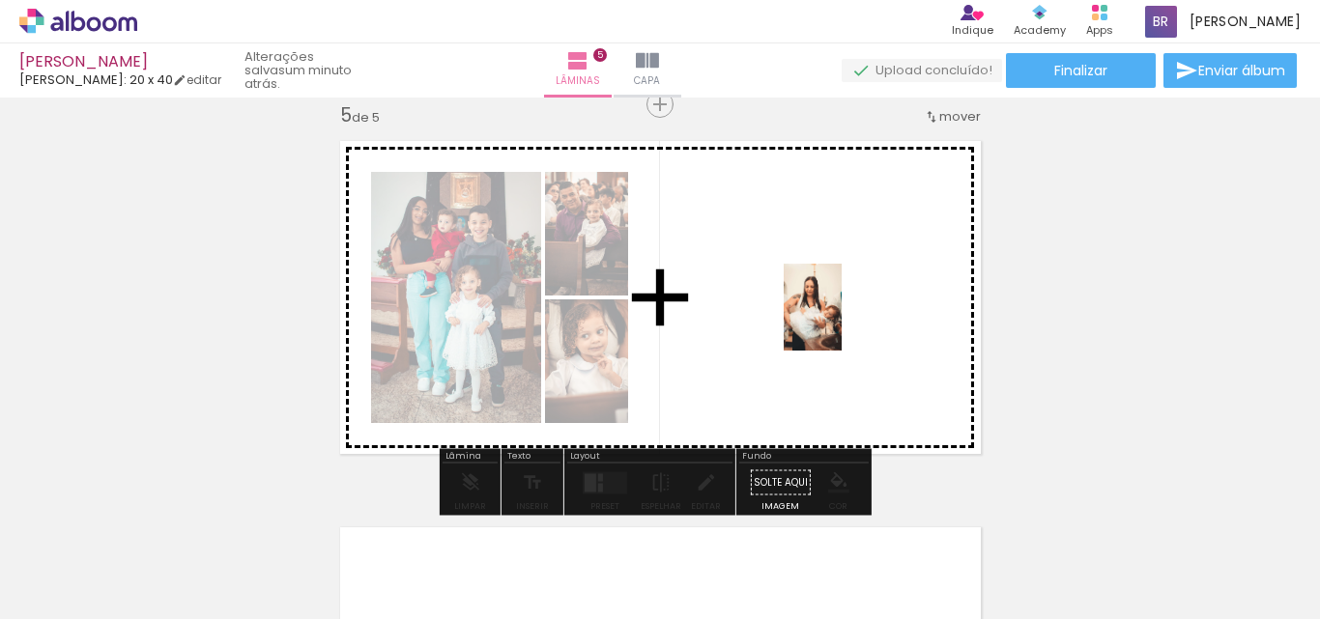
drag, startPoint x: 1013, startPoint y: 525, endPoint x: 841, endPoint y: 322, distance: 265.9
click at [841, 322] on quentale-workspace at bounding box center [660, 309] width 1320 height 619
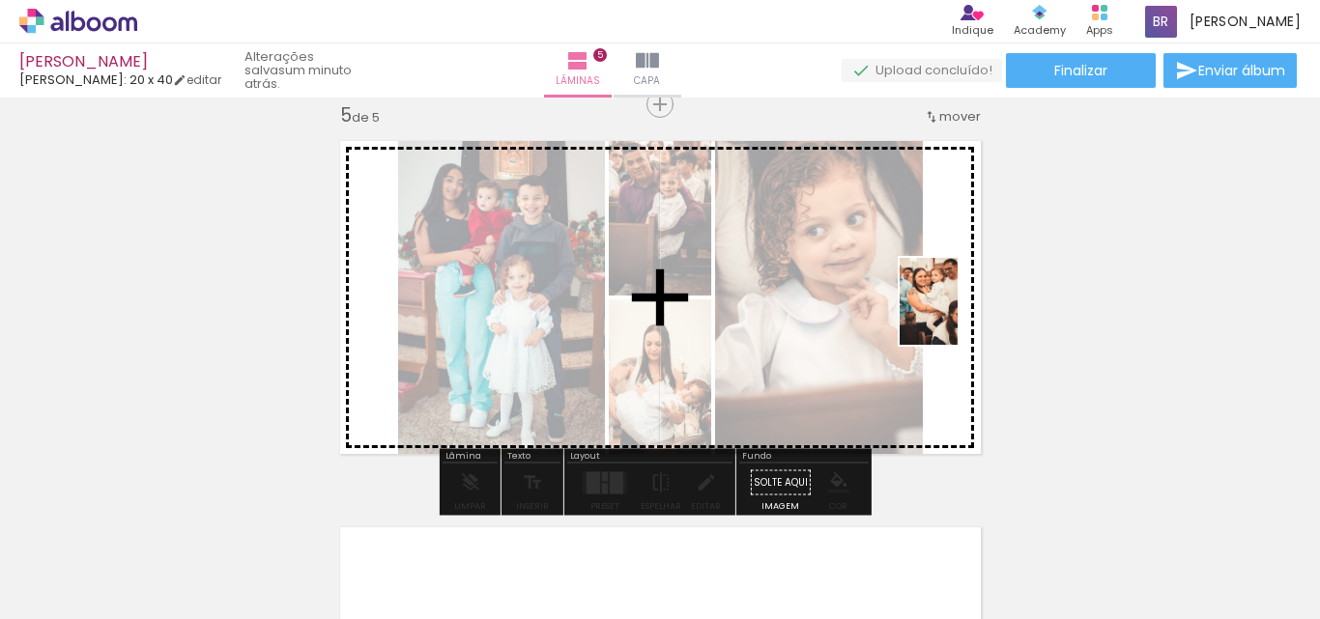
drag, startPoint x: 1249, startPoint y: 583, endPoint x: 970, endPoint y: 319, distance: 384.7
click at [959, 319] on quentale-workspace at bounding box center [660, 309] width 1320 height 619
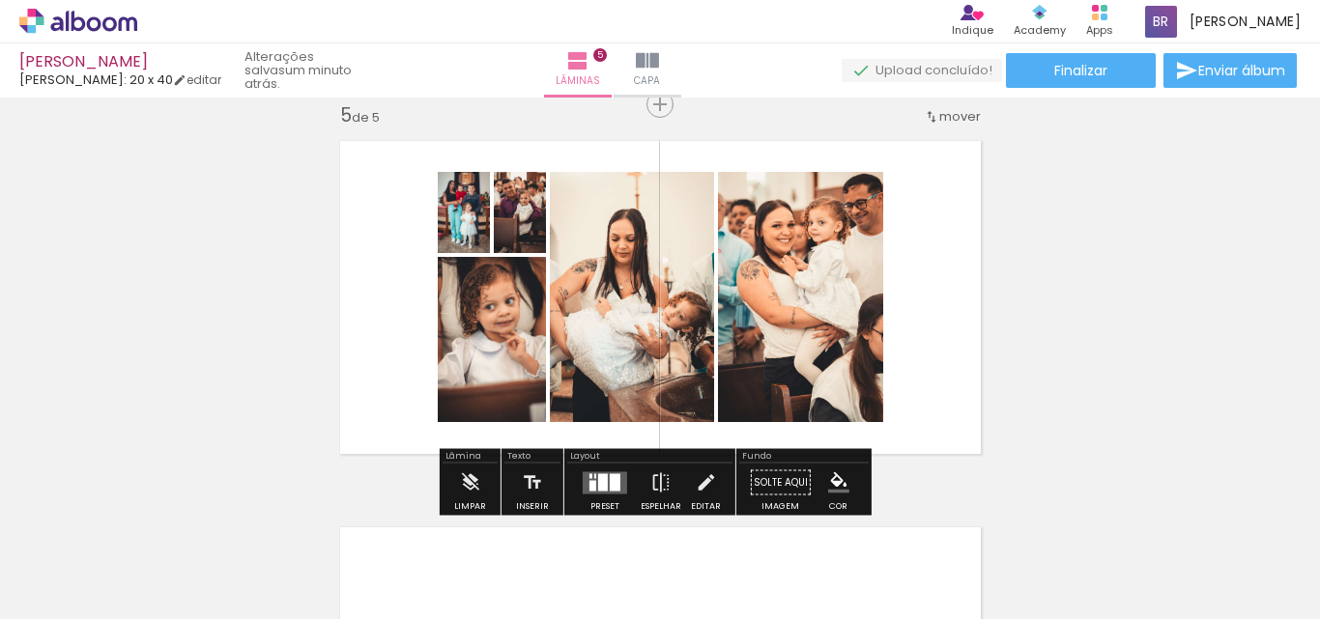
click at [610, 486] on div at bounding box center [615, 481] width 11 height 17
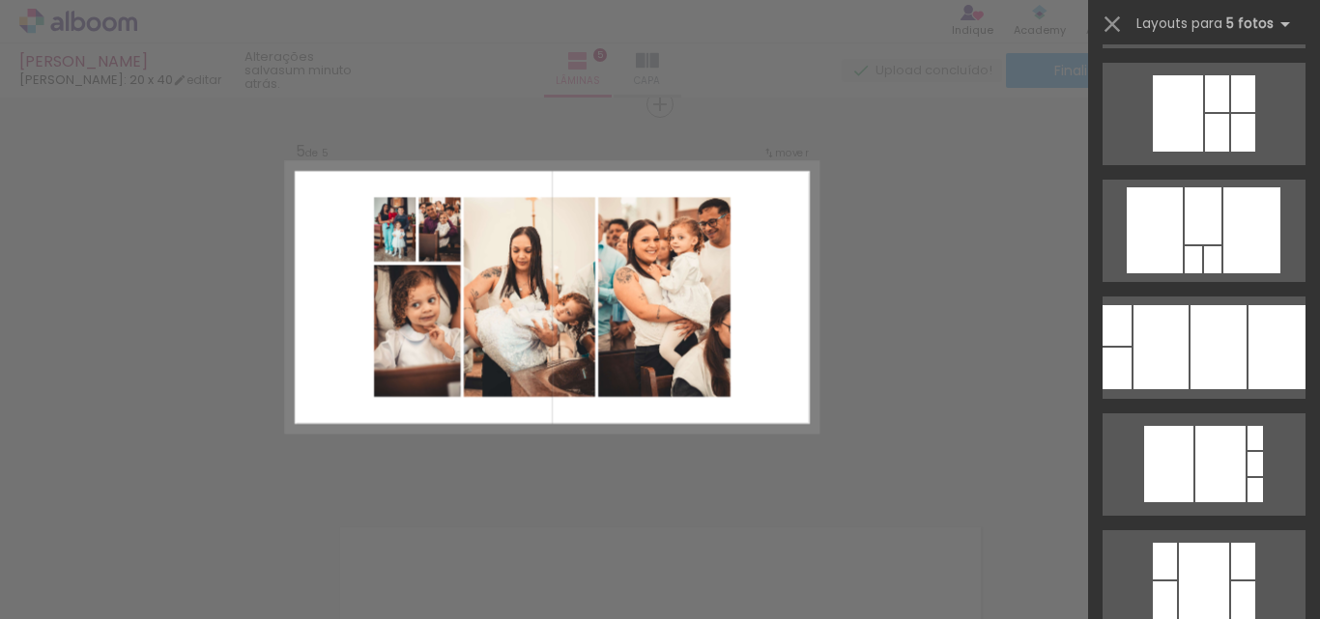
scroll to position [2784, 0]
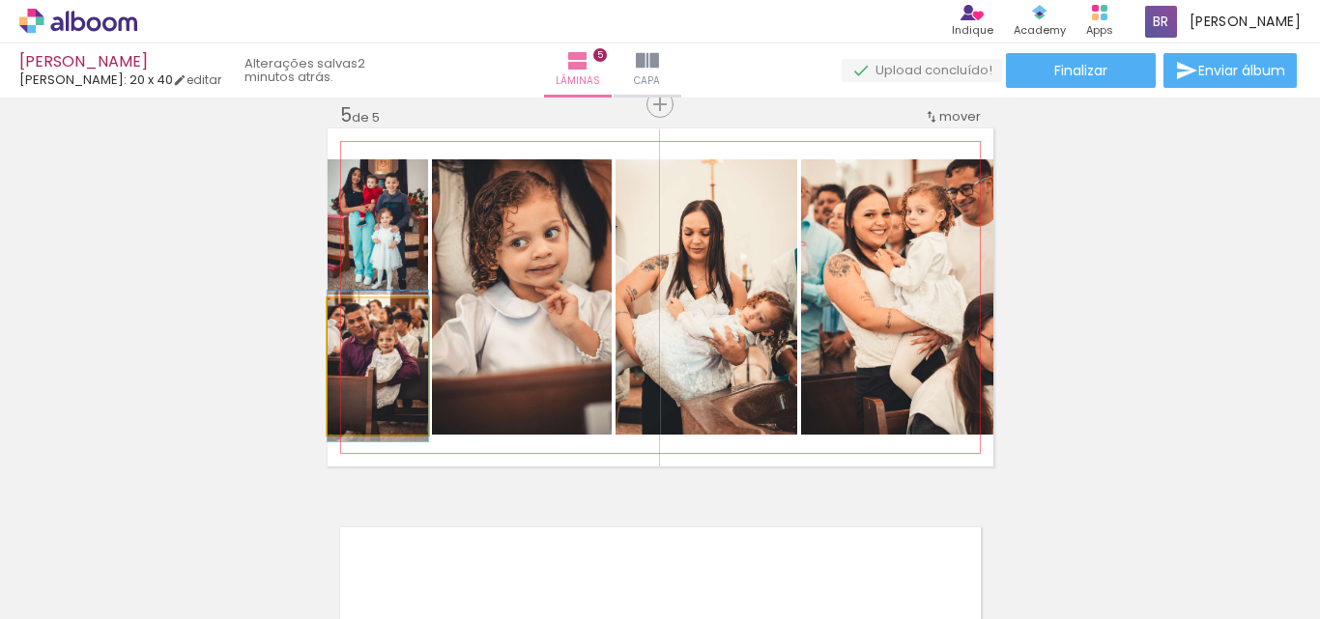
click at [387, 414] on quentale-photo at bounding box center [377, 366] width 100 height 136
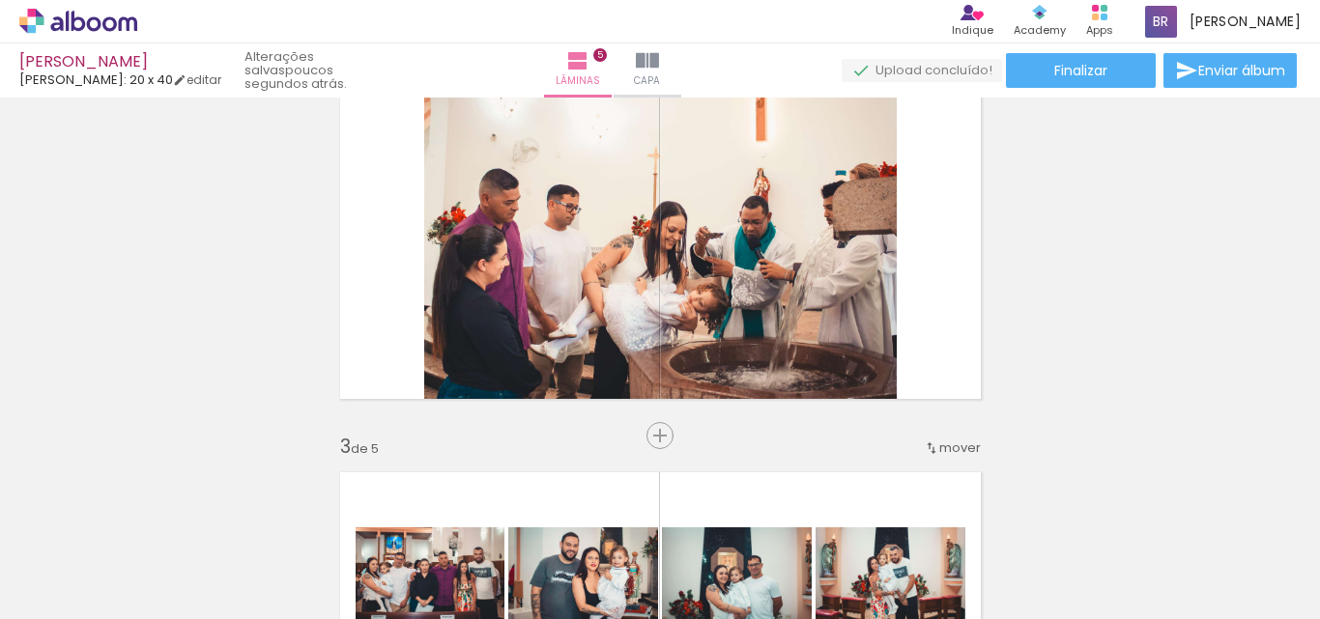
scroll to position [477, 0]
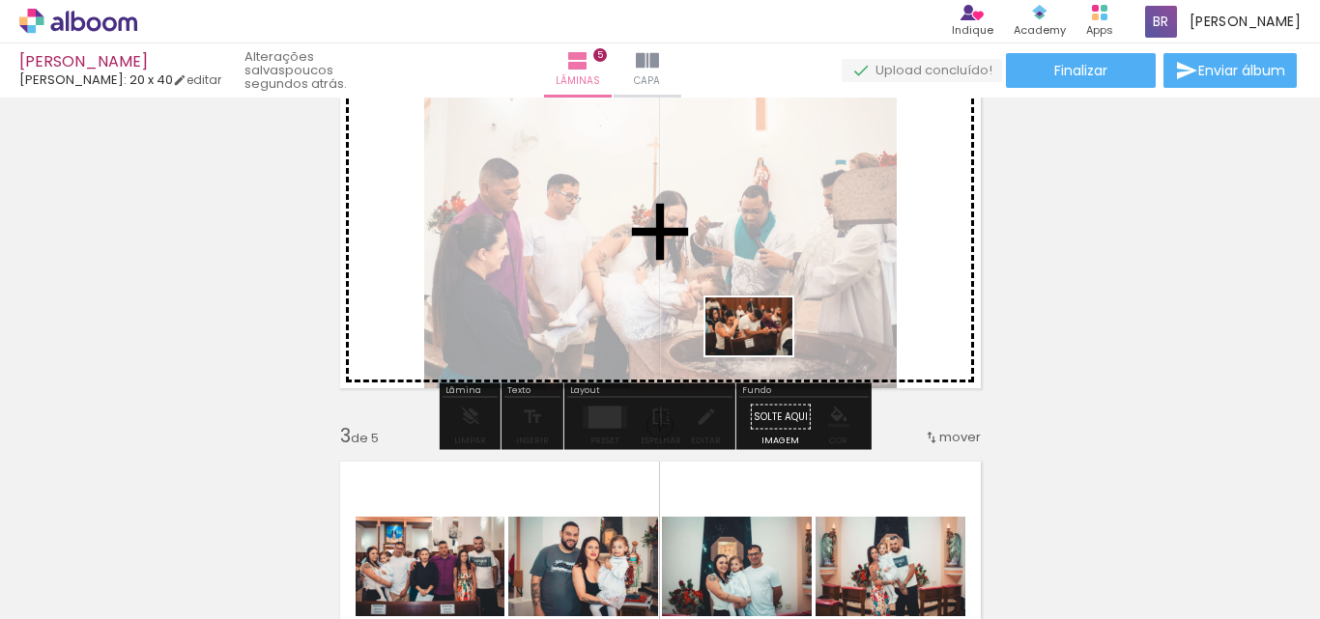
drag, startPoint x: 1138, startPoint y: 567, endPoint x: 763, endPoint y: 356, distance: 429.9
click at [763, 356] on quentale-workspace at bounding box center [660, 309] width 1320 height 619
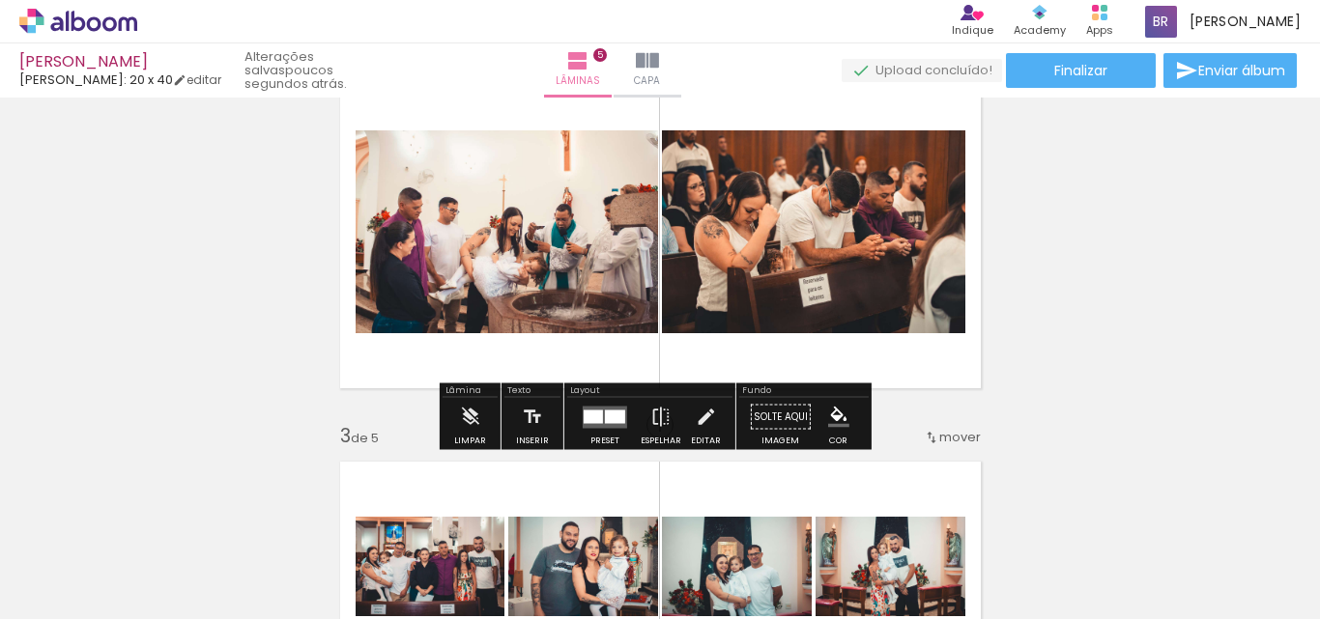
click at [590, 422] on div at bounding box center [592, 417] width 19 height 14
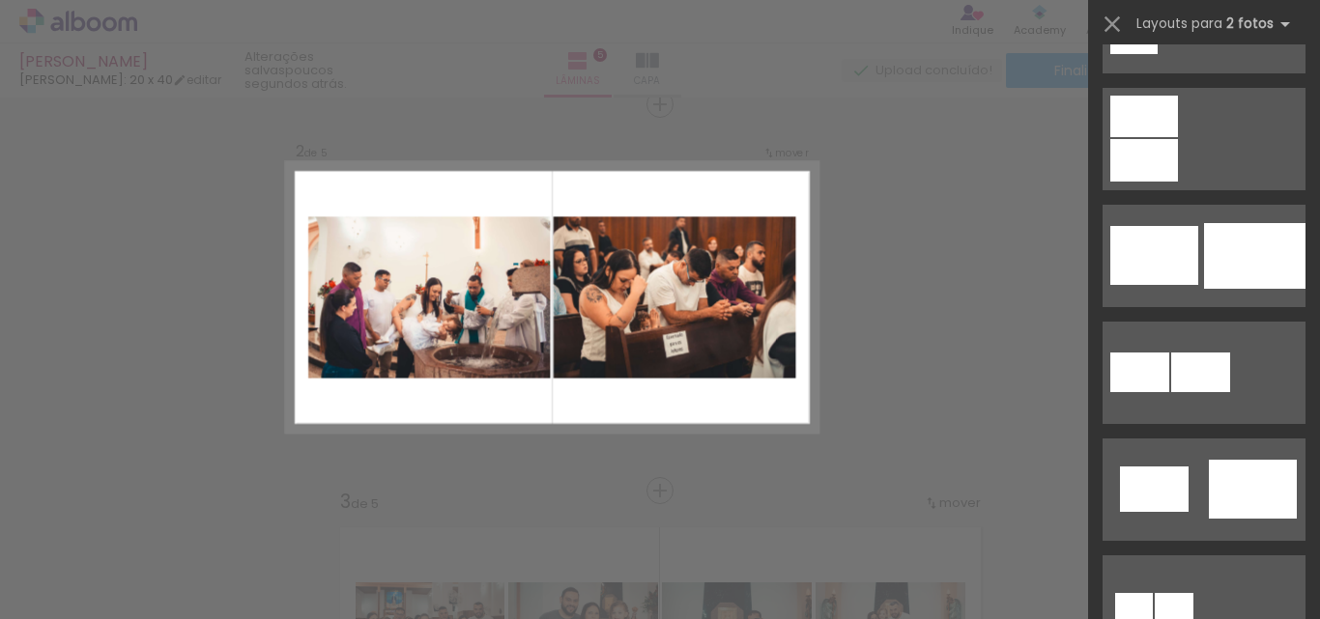
scroll to position [224, 0]
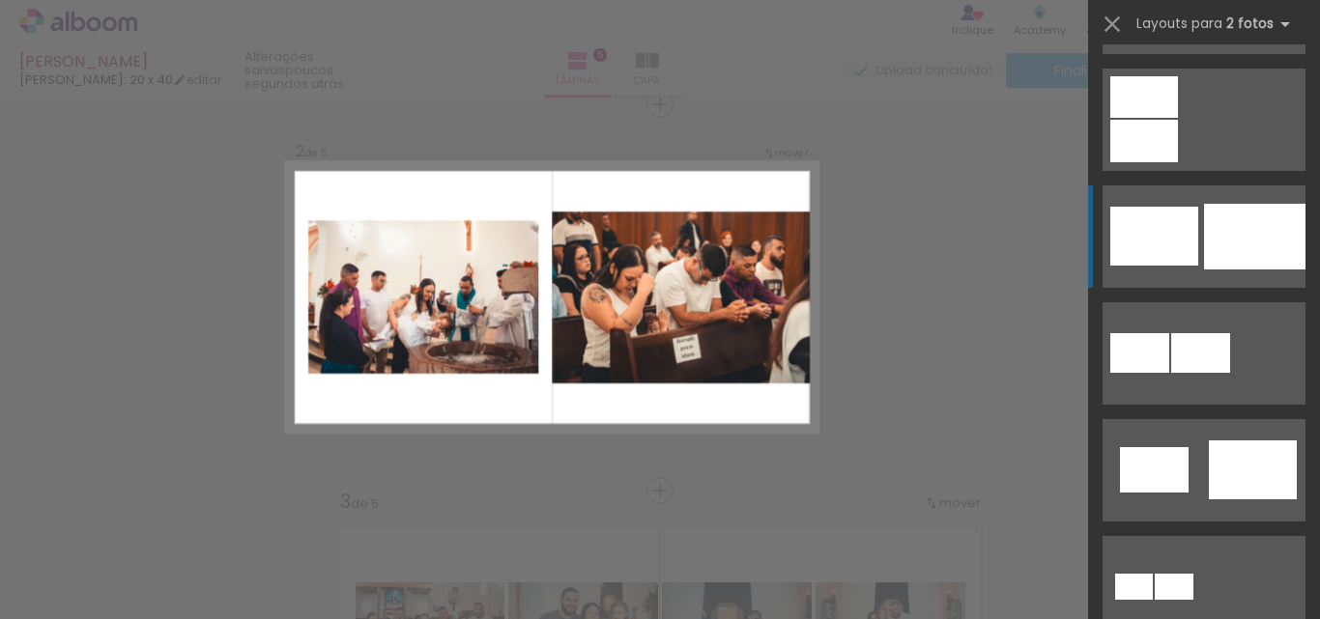
click at [1237, 251] on div at bounding box center [1254, 237] width 101 height 66
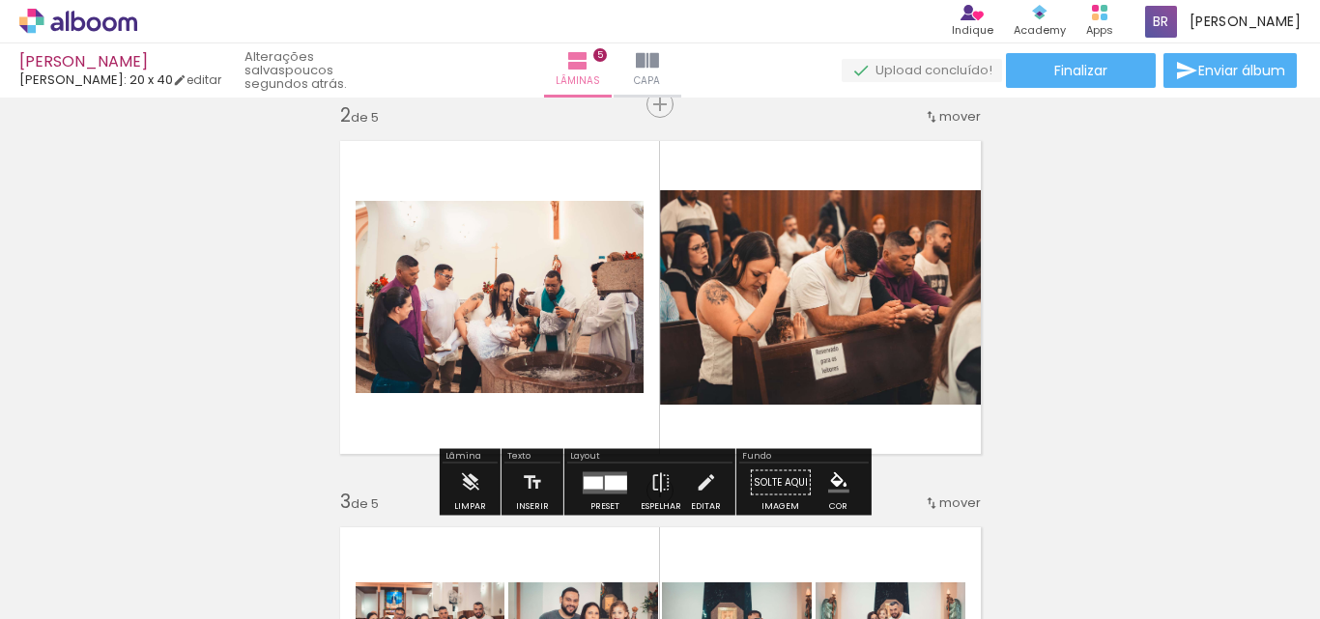
click at [784, 301] on quentale-photo at bounding box center [826, 297] width 333 height 214
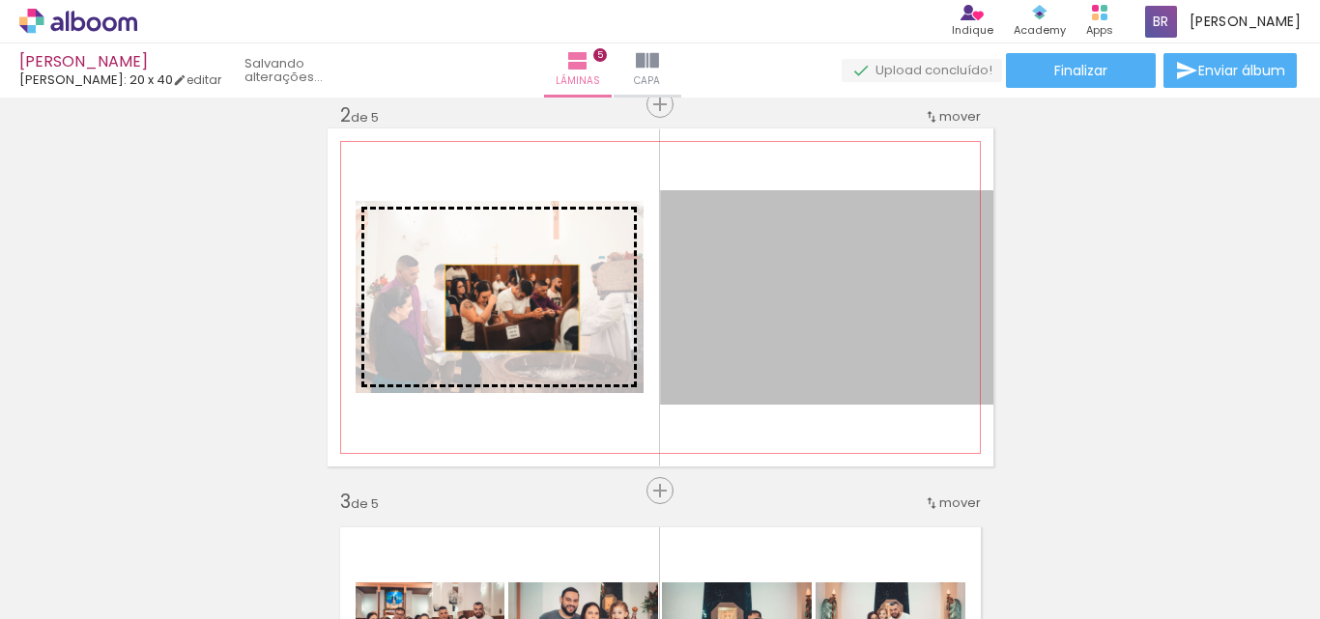
drag, startPoint x: 793, startPoint y: 304, endPoint x: 504, endPoint y: 302, distance: 288.8
click at [0, 0] on slot at bounding box center [0, 0] width 0 height 0
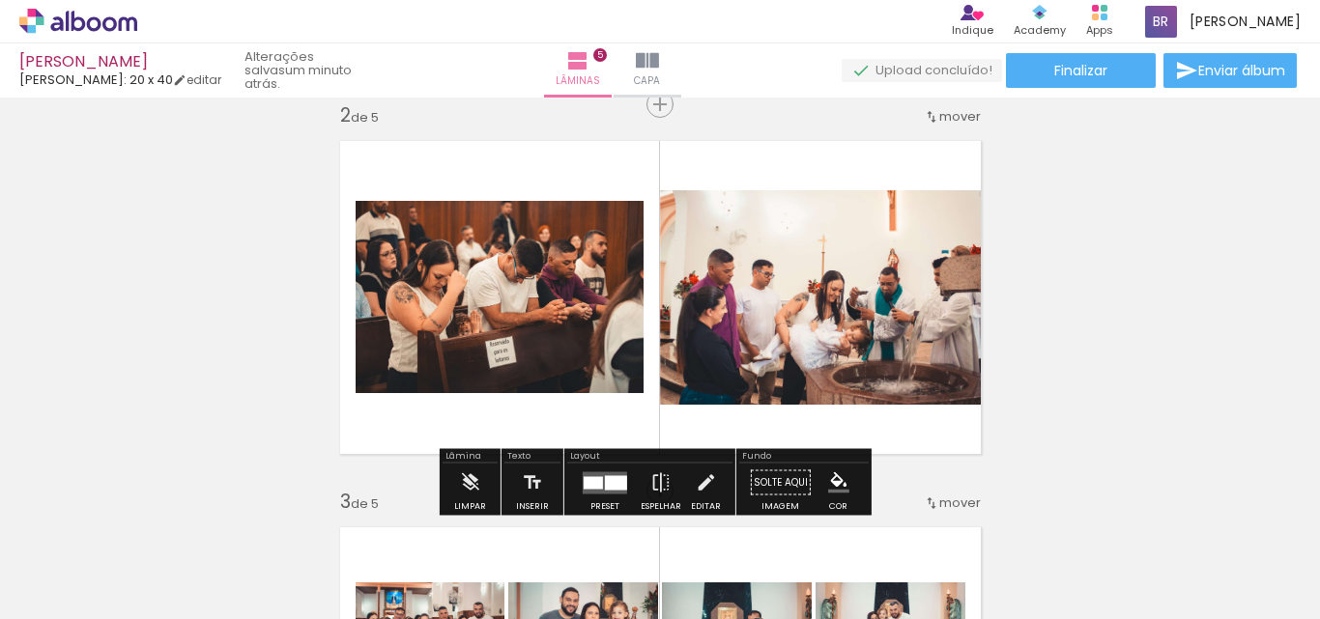
click at [811, 259] on quentale-photo at bounding box center [826, 297] width 333 height 214
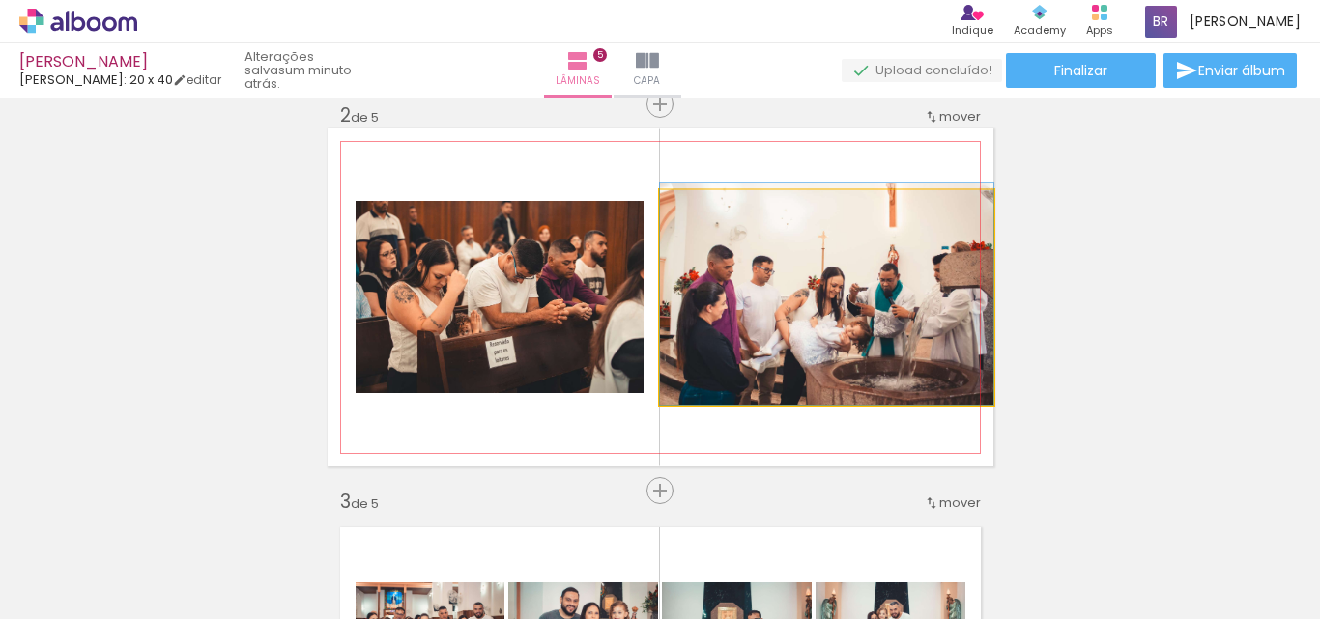
drag, startPoint x: 892, startPoint y: 255, endPoint x: 888, endPoint y: 229, distance: 26.4
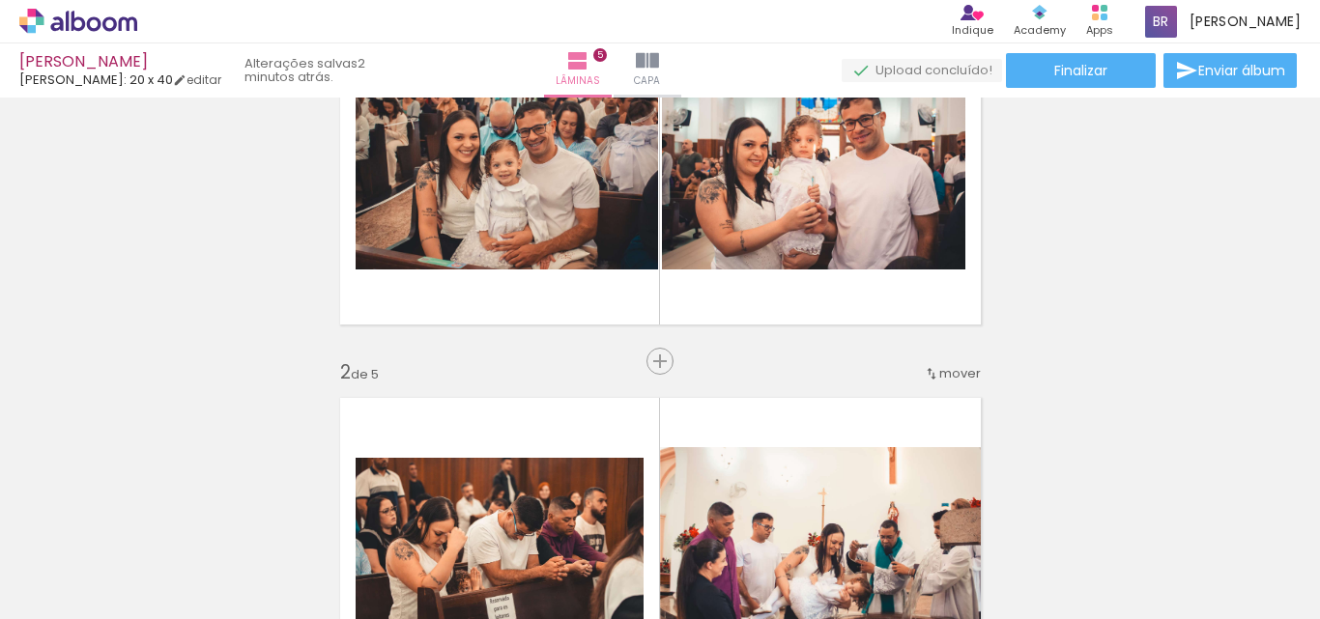
scroll to position [0, 0]
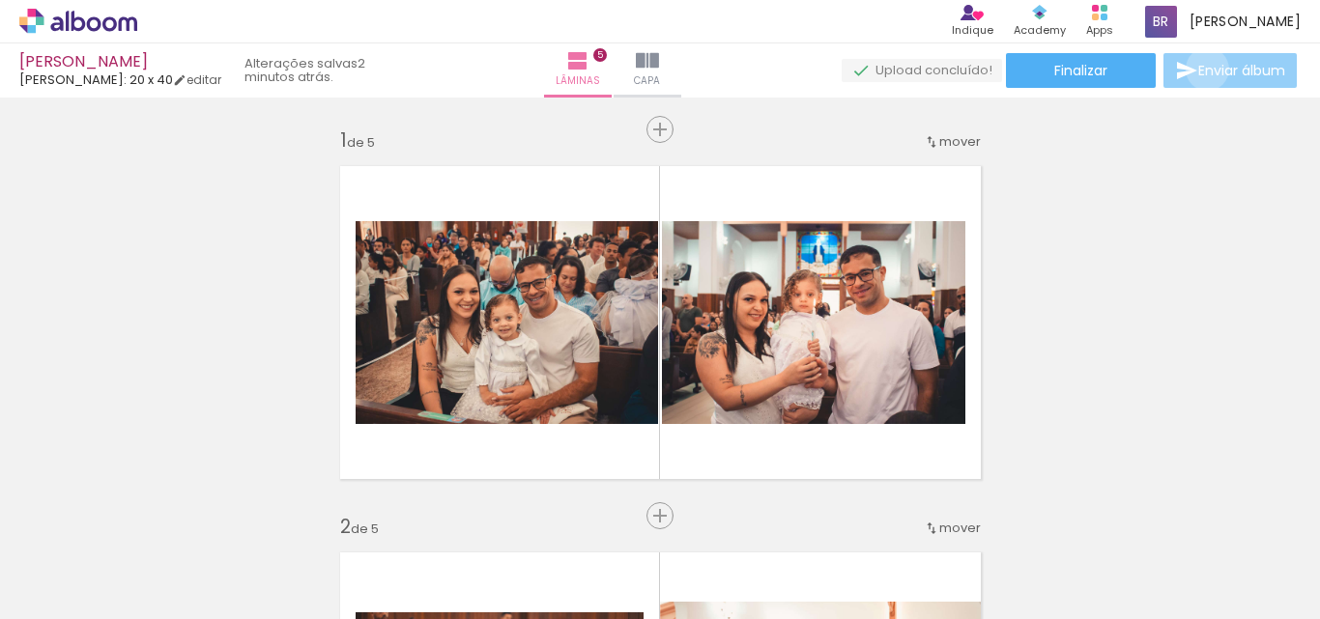
click at [1202, 70] on span "Enviar álbum" at bounding box center [1241, 71] width 87 height 14
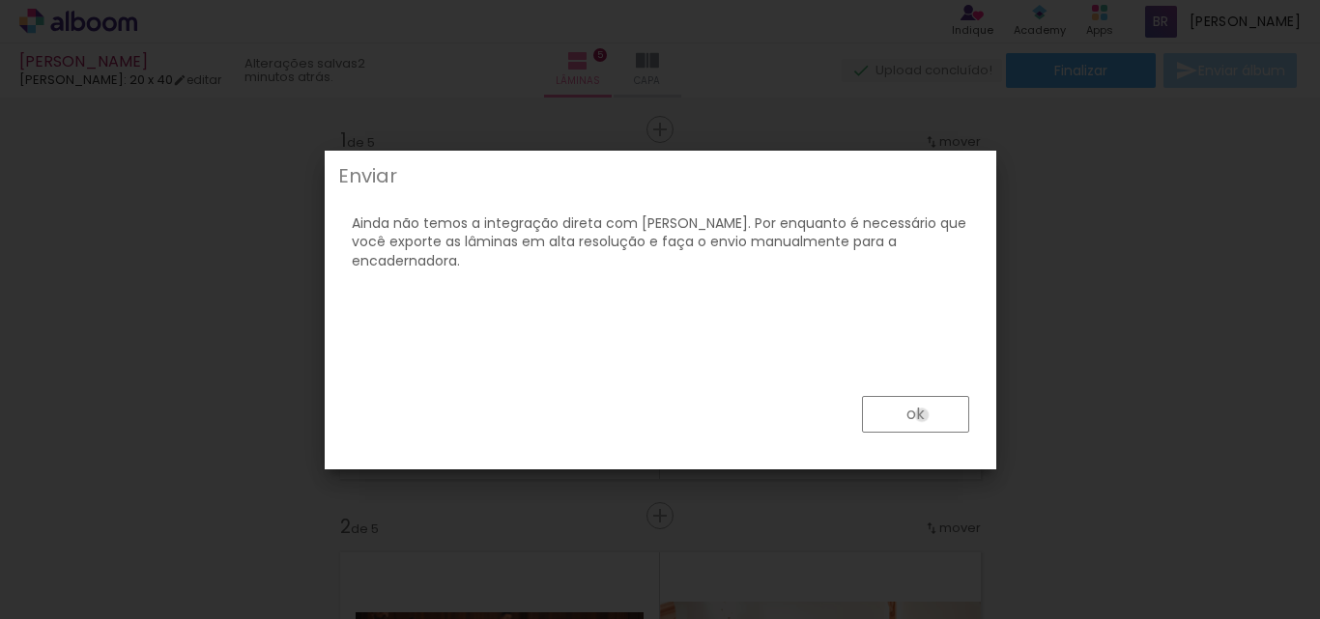
click at [0, 0] on slot "ok" at bounding box center [0, 0] width 0 height 0
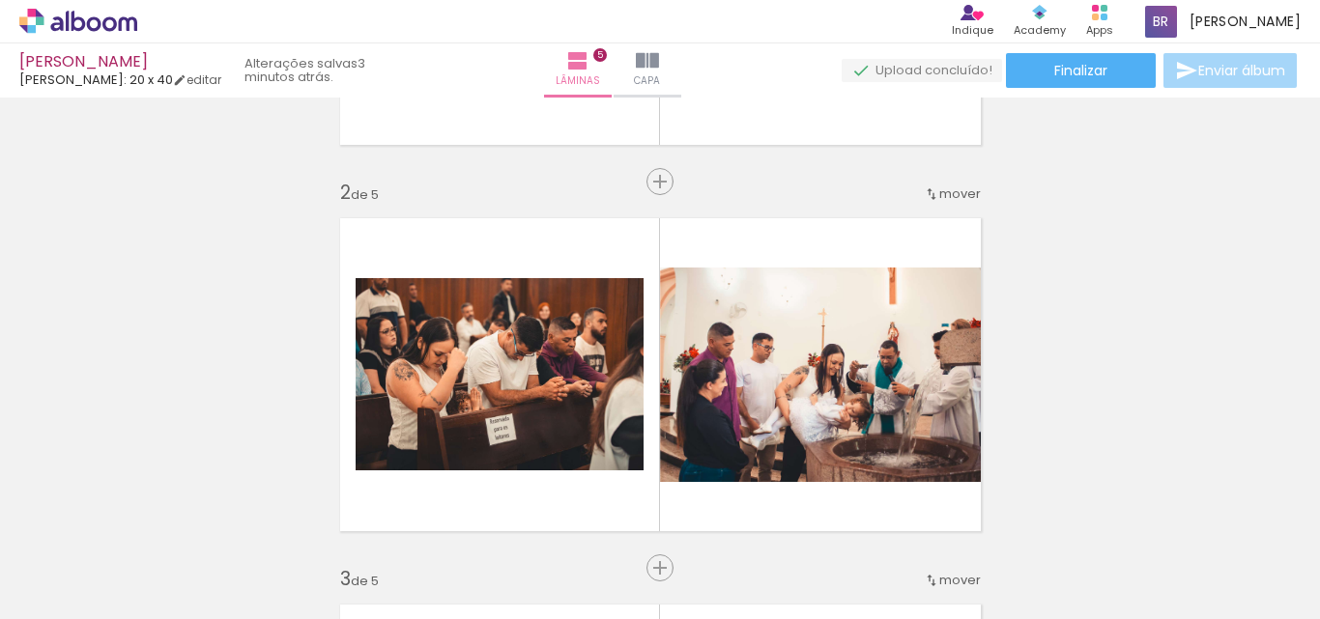
scroll to position [325, 0]
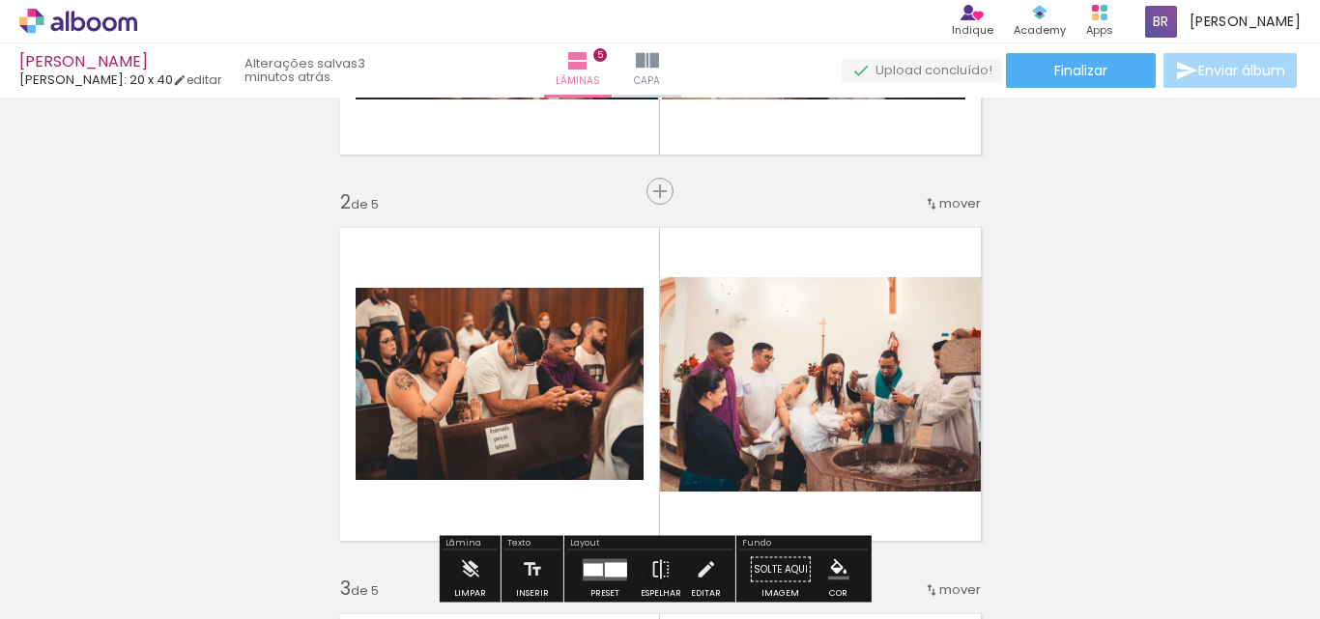
click at [924, 205] on iron-icon at bounding box center [931, 203] width 15 height 15
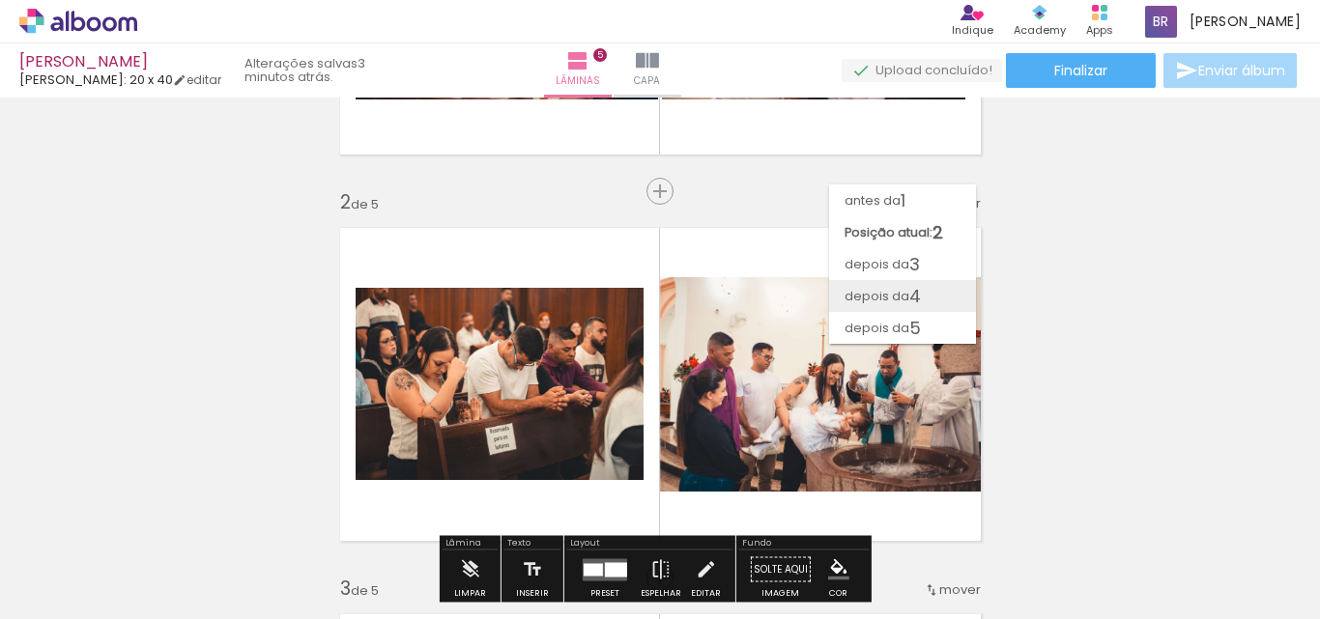
click at [895, 292] on span "depois da" at bounding box center [876, 296] width 65 height 32
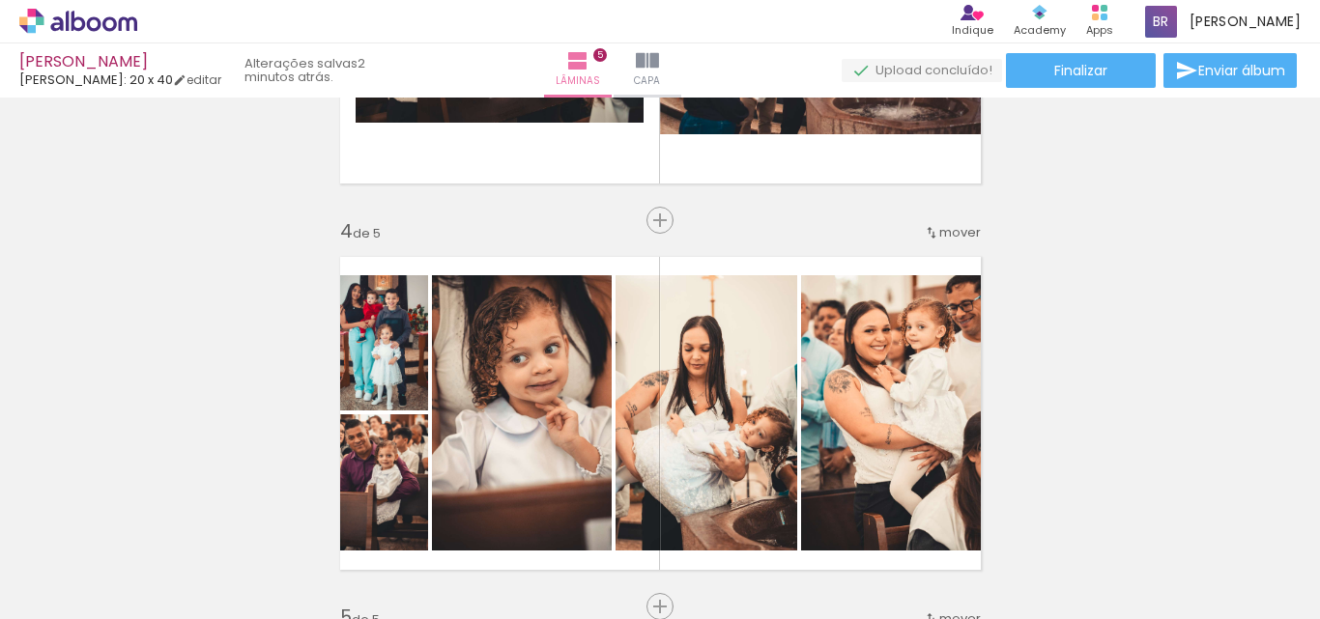
scroll to position [1059, 0]
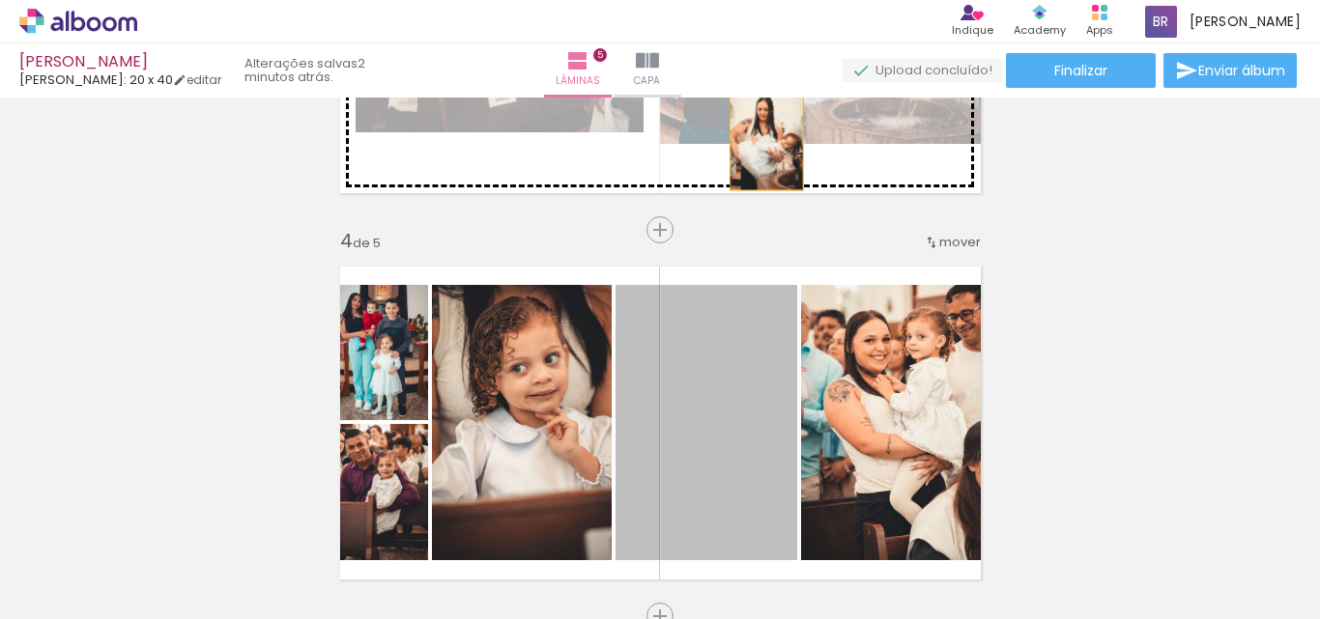
drag, startPoint x: 722, startPoint y: 412, endPoint x: 1116, endPoint y: 274, distance: 417.6
click at [757, 127] on div "Inserir lâmina 1 de 5 Inserir lâmina 2 de 5 Inserir lâmina 3 de 5 Inserir lâmin…" at bounding box center [660, 205] width 1320 height 2319
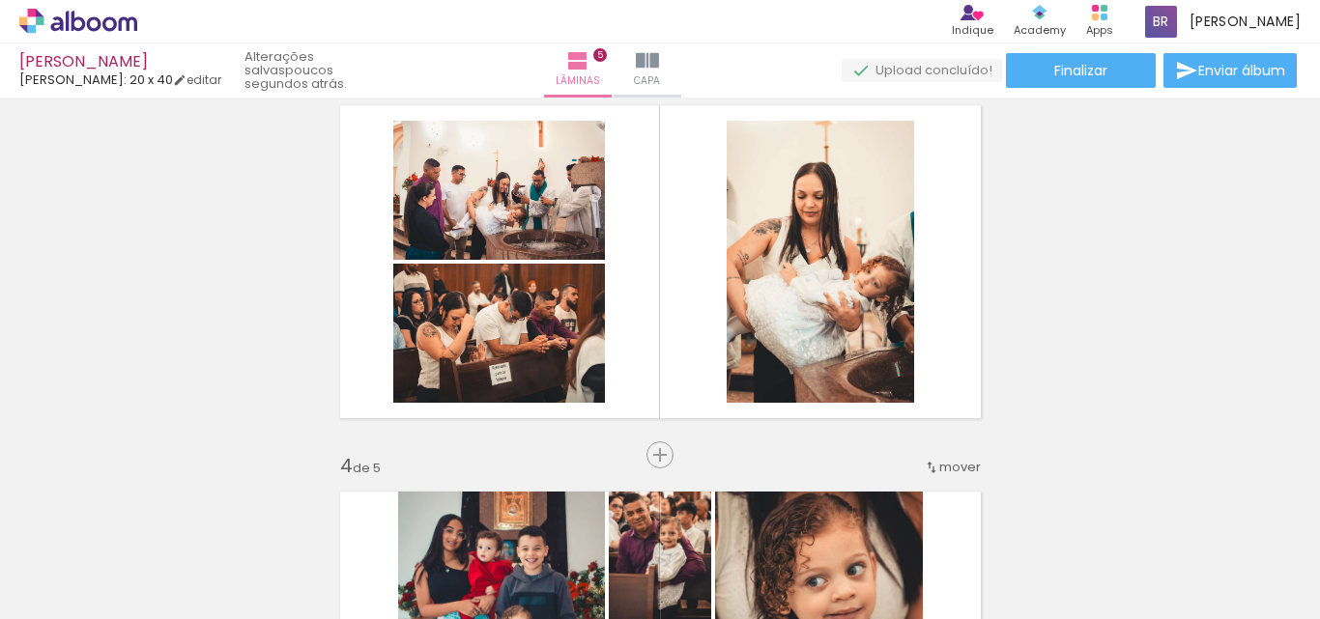
scroll to position [839, 0]
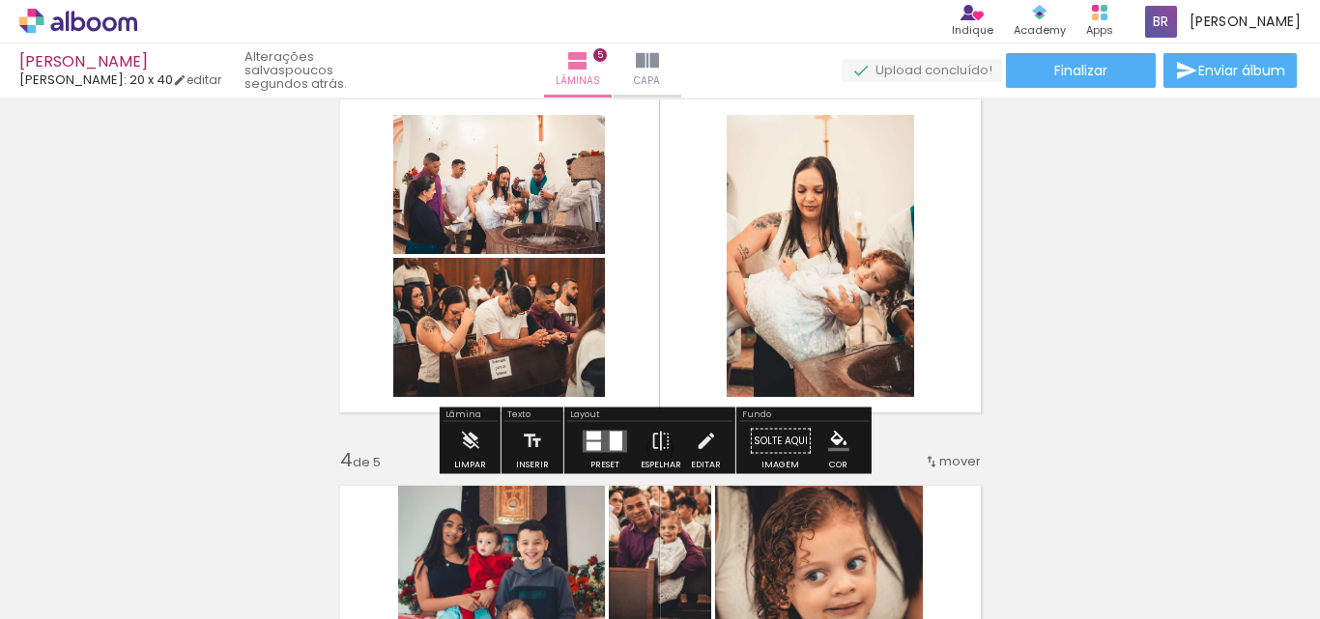
click at [602, 440] on quentale-layouter at bounding box center [605, 441] width 44 height 22
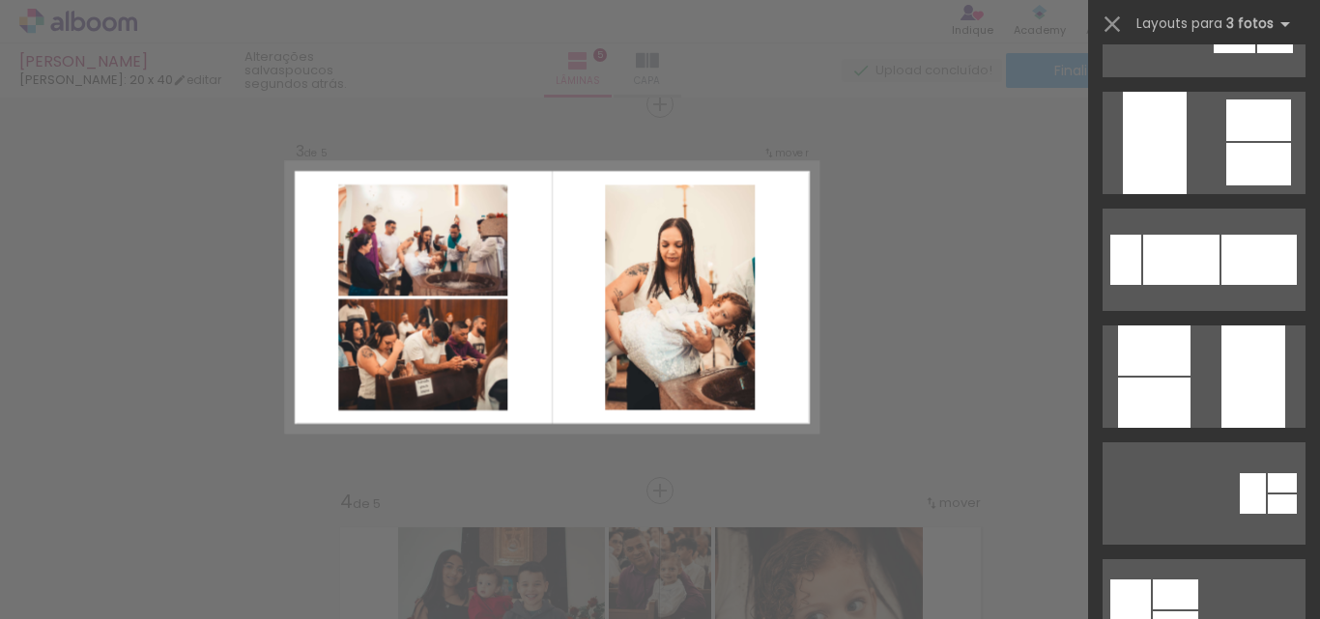
scroll to position [598, 0]
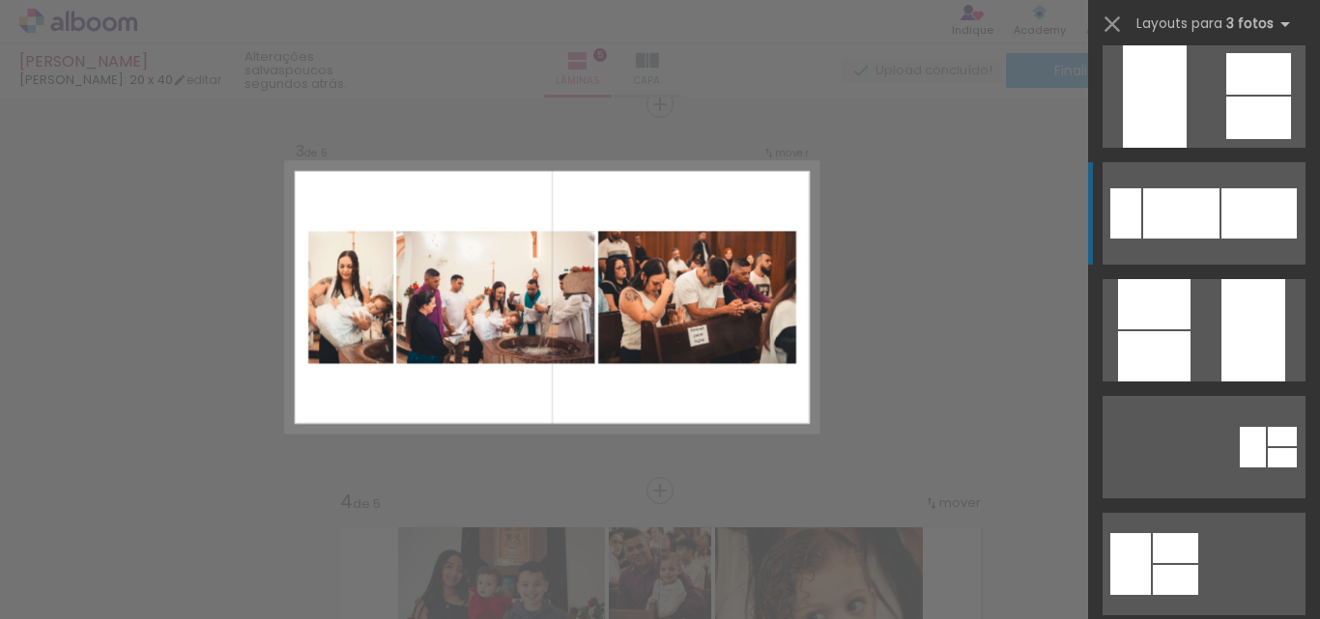
click at [1189, 210] on div at bounding box center [1181, 213] width 76 height 50
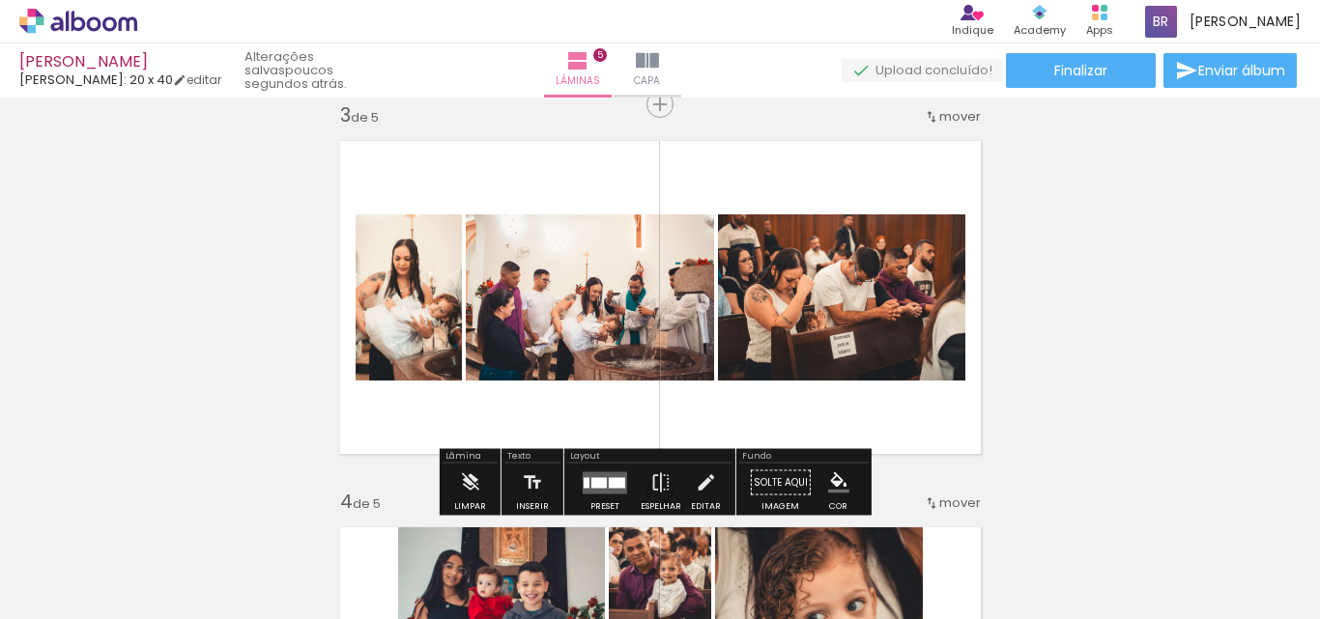
click at [595, 484] on div at bounding box center [598, 482] width 15 height 11
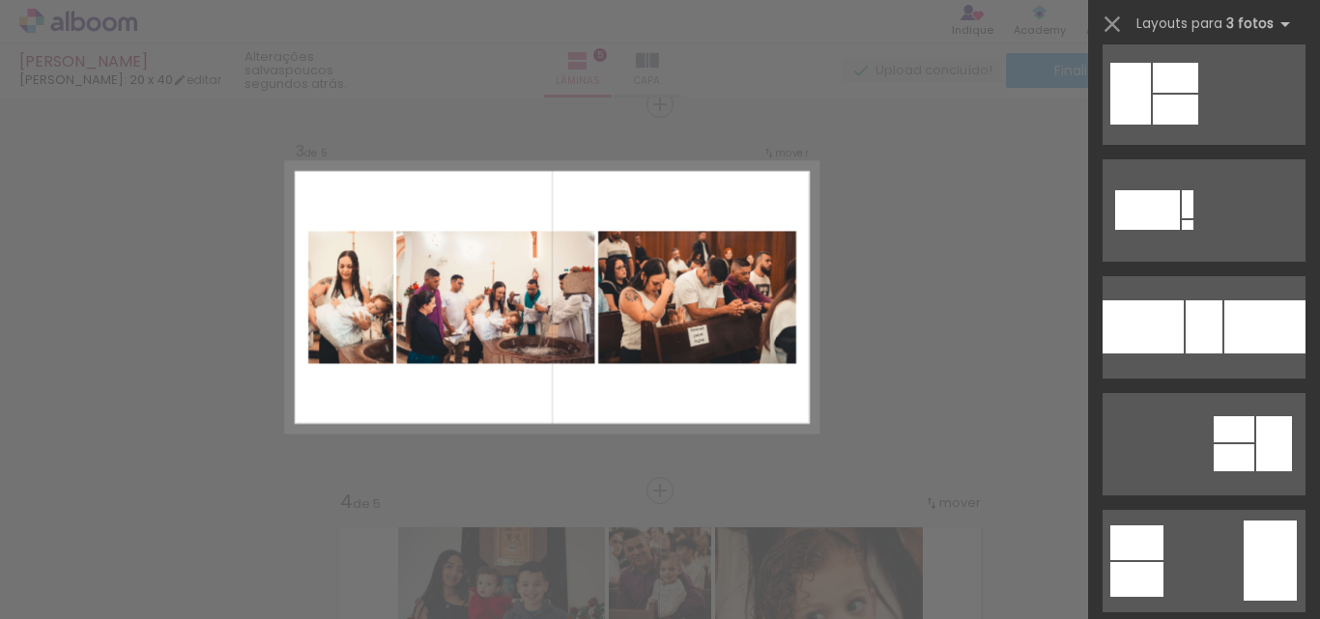
scroll to position [1115, 0]
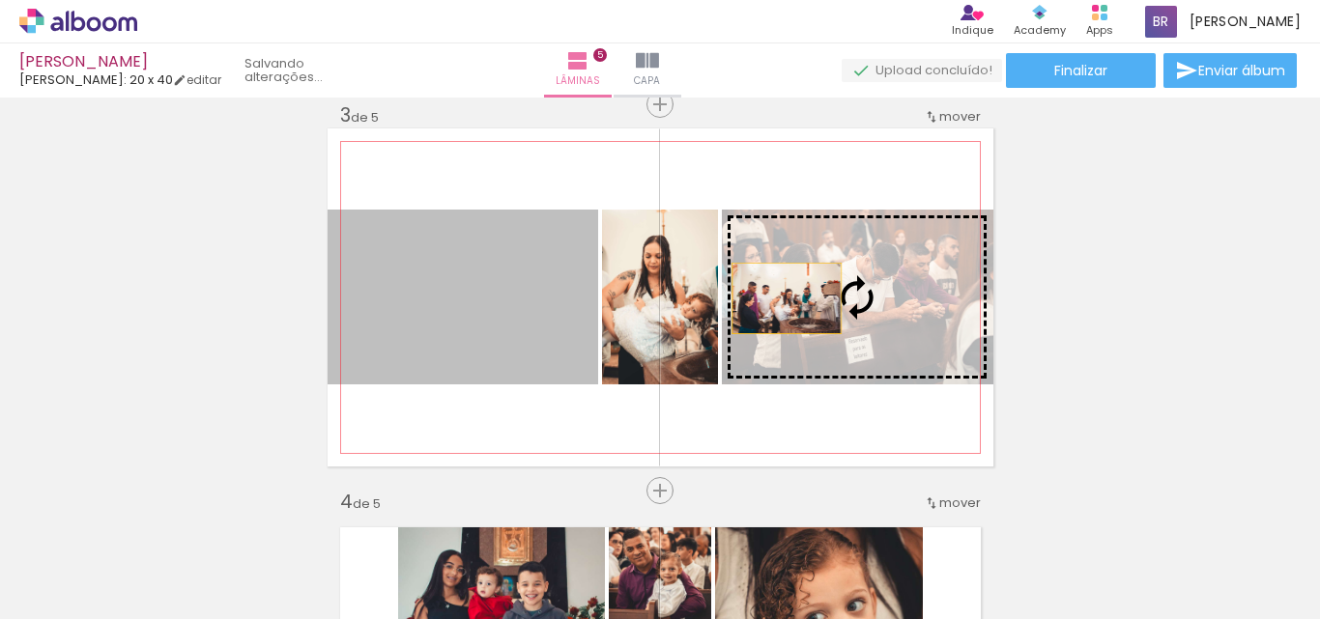
drag, startPoint x: 515, startPoint y: 325, endPoint x: 777, endPoint y: 298, distance: 263.1
click at [0, 0] on slot at bounding box center [0, 0] width 0 height 0
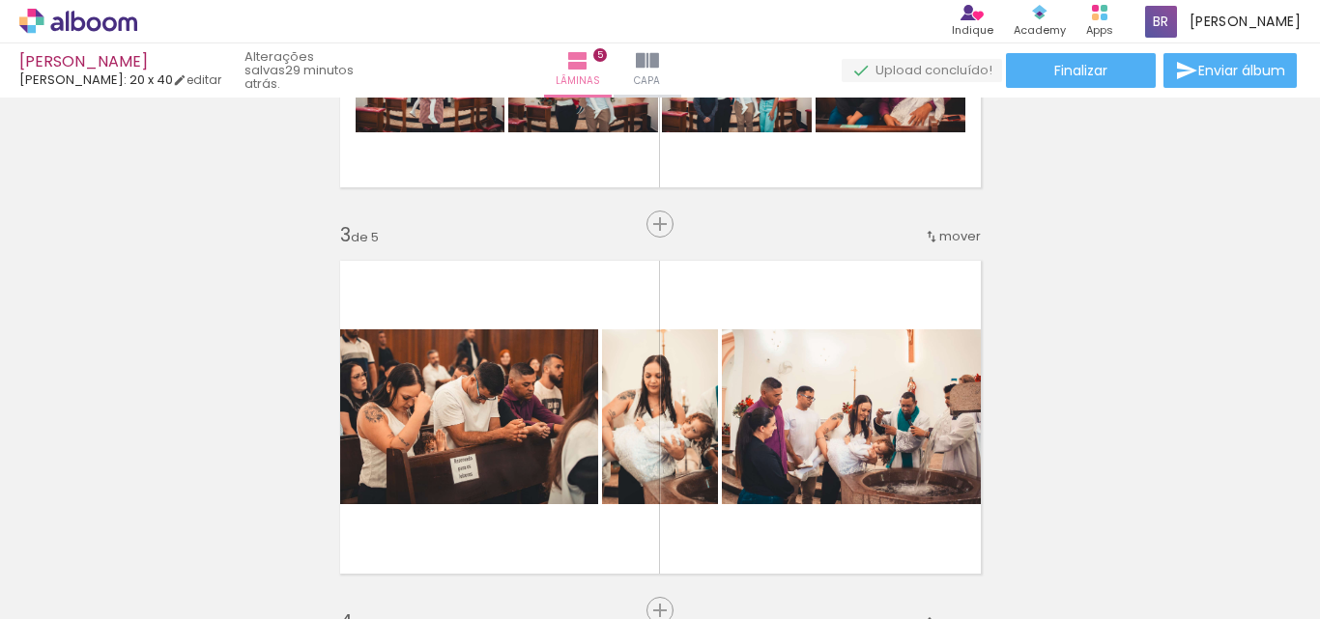
scroll to position [0, 0]
